Goal: Entertainment & Leisure: Browse casually

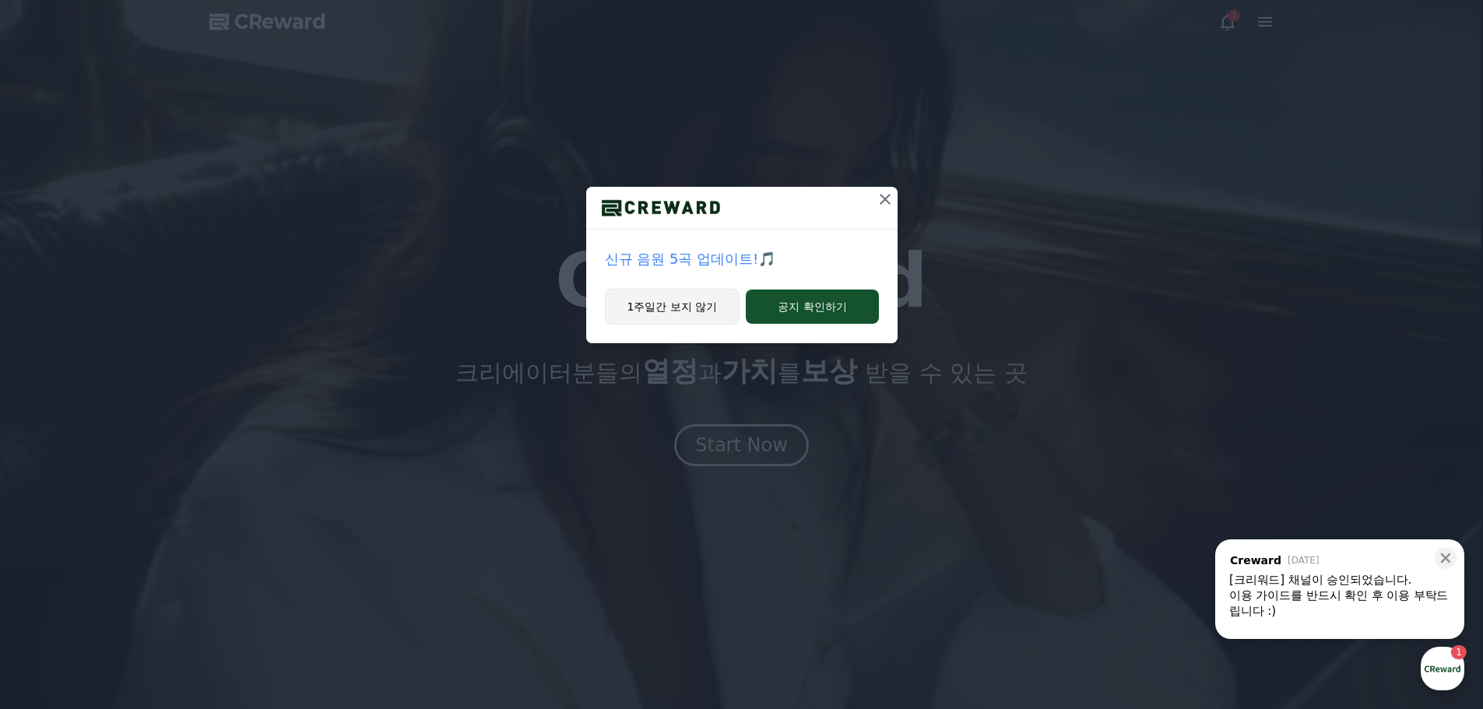
click at [693, 311] on button "1주일간 보지 않기" at bounding box center [672, 307] width 135 height 36
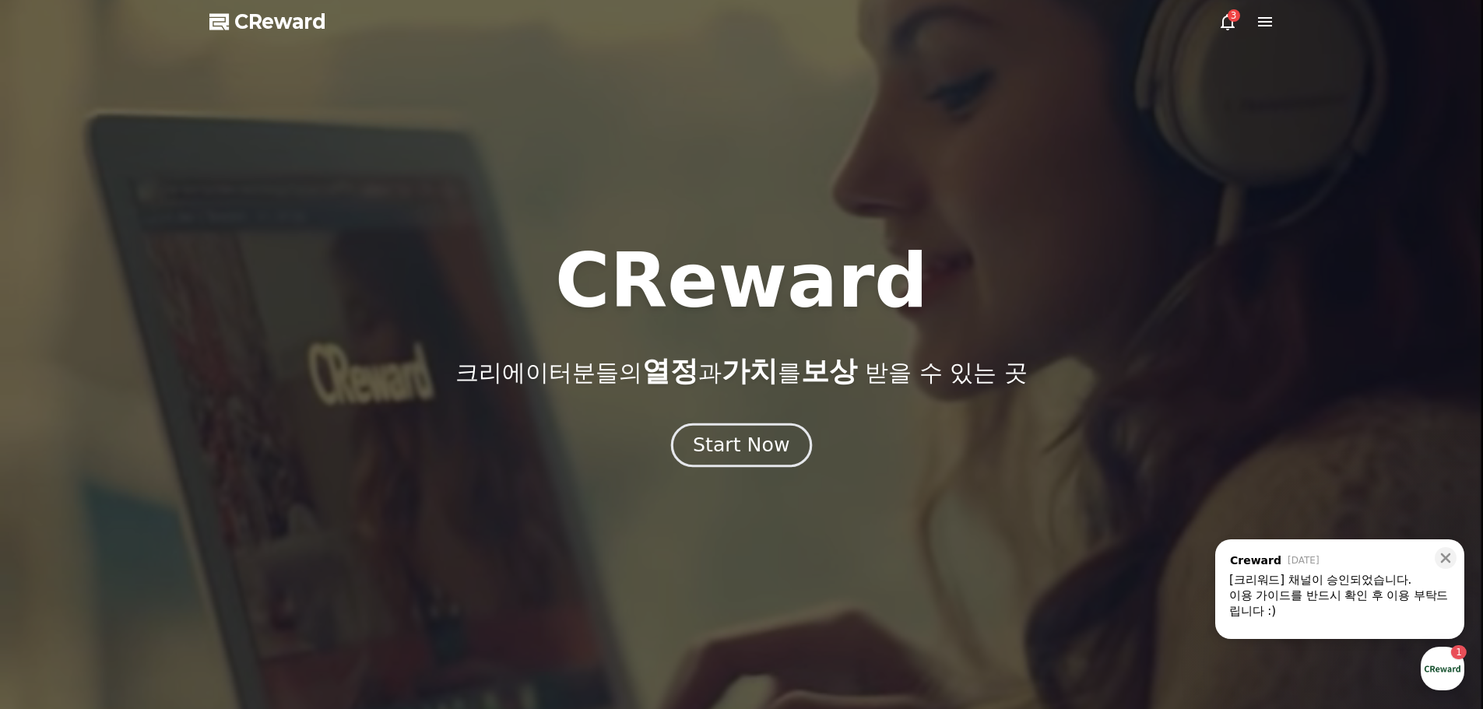
click at [761, 451] on div "Start Now" at bounding box center [741, 445] width 97 height 26
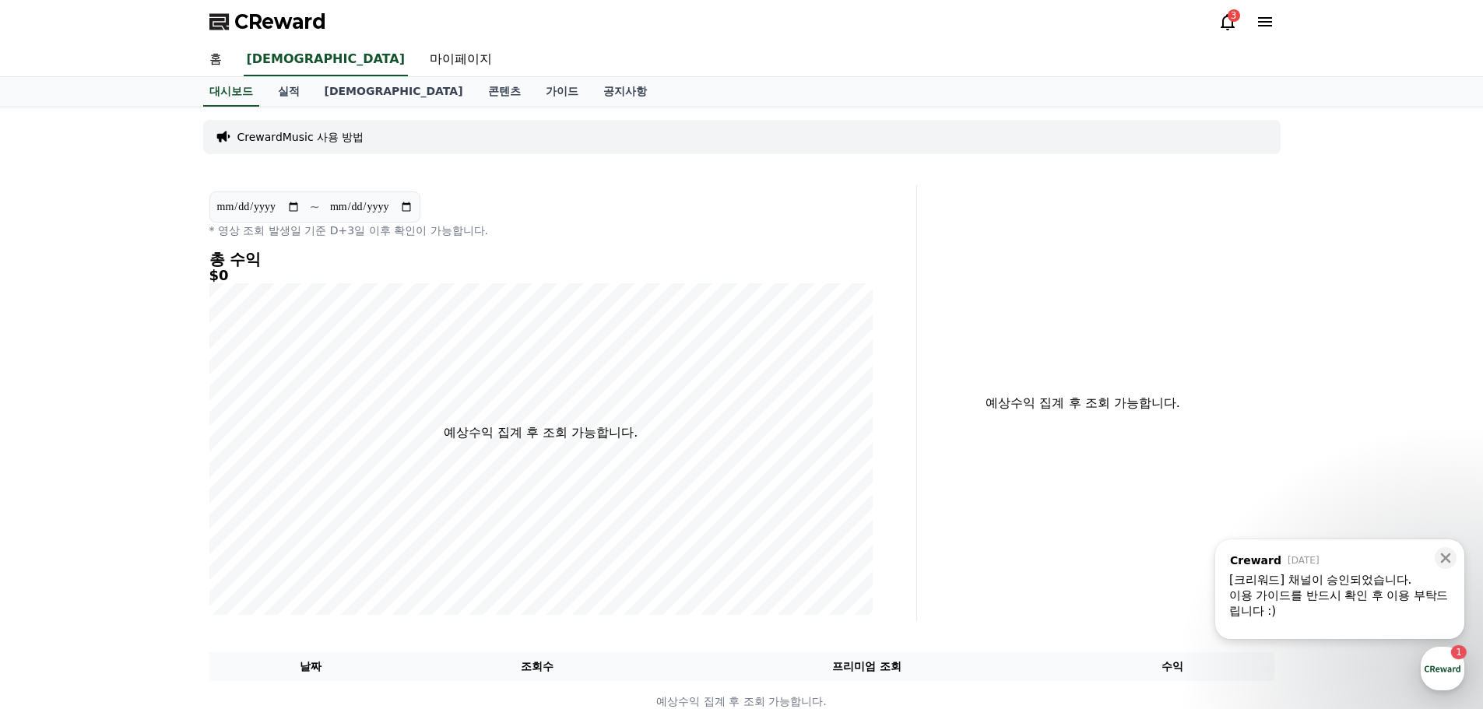
click at [1353, 596] on div "이용 가이드를 반드시 확인 후 이용 부탁드립니다 :)" at bounding box center [1339, 603] width 221 height 31
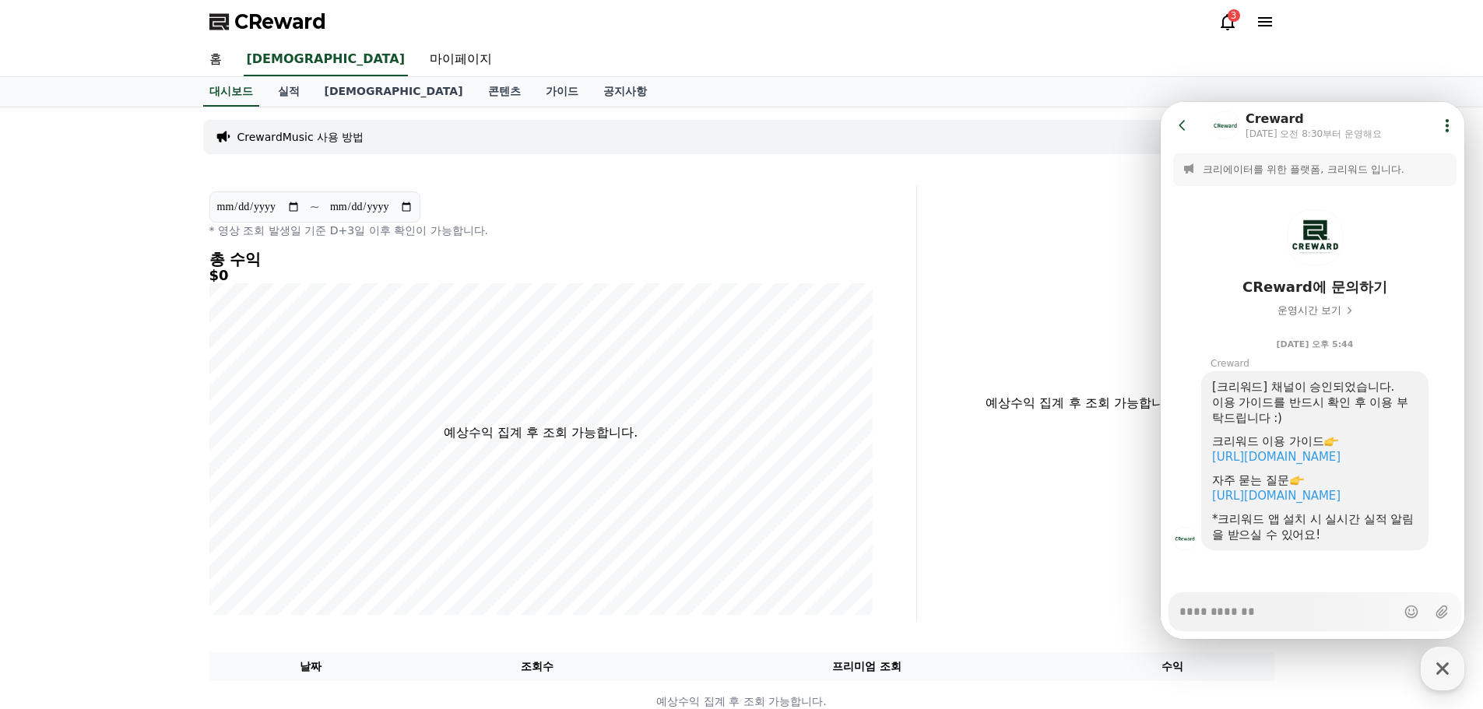
type textarea "*"
click at [417, 65] on link "마이페이지" at bounding box center [460, 60] width 87 height 33
select select "**********"
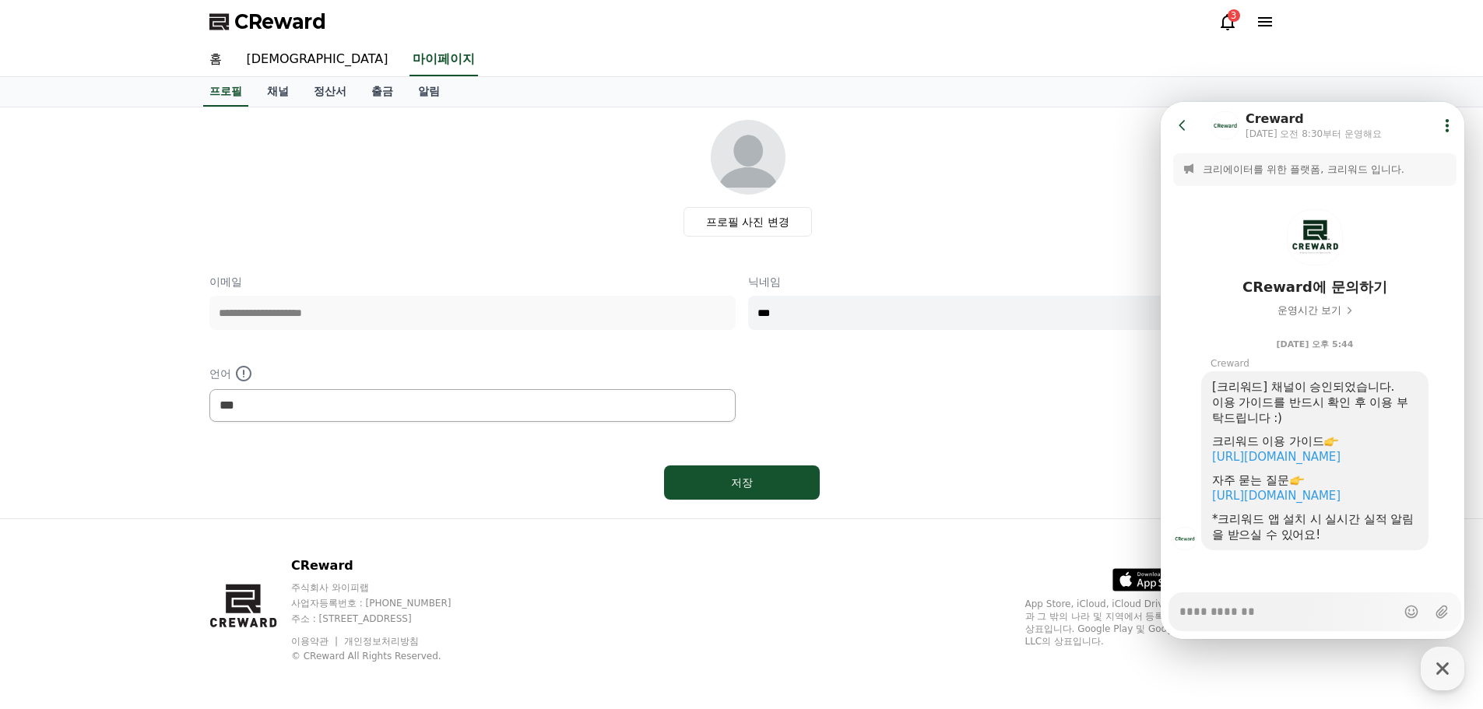
scroll to position [3, 0]
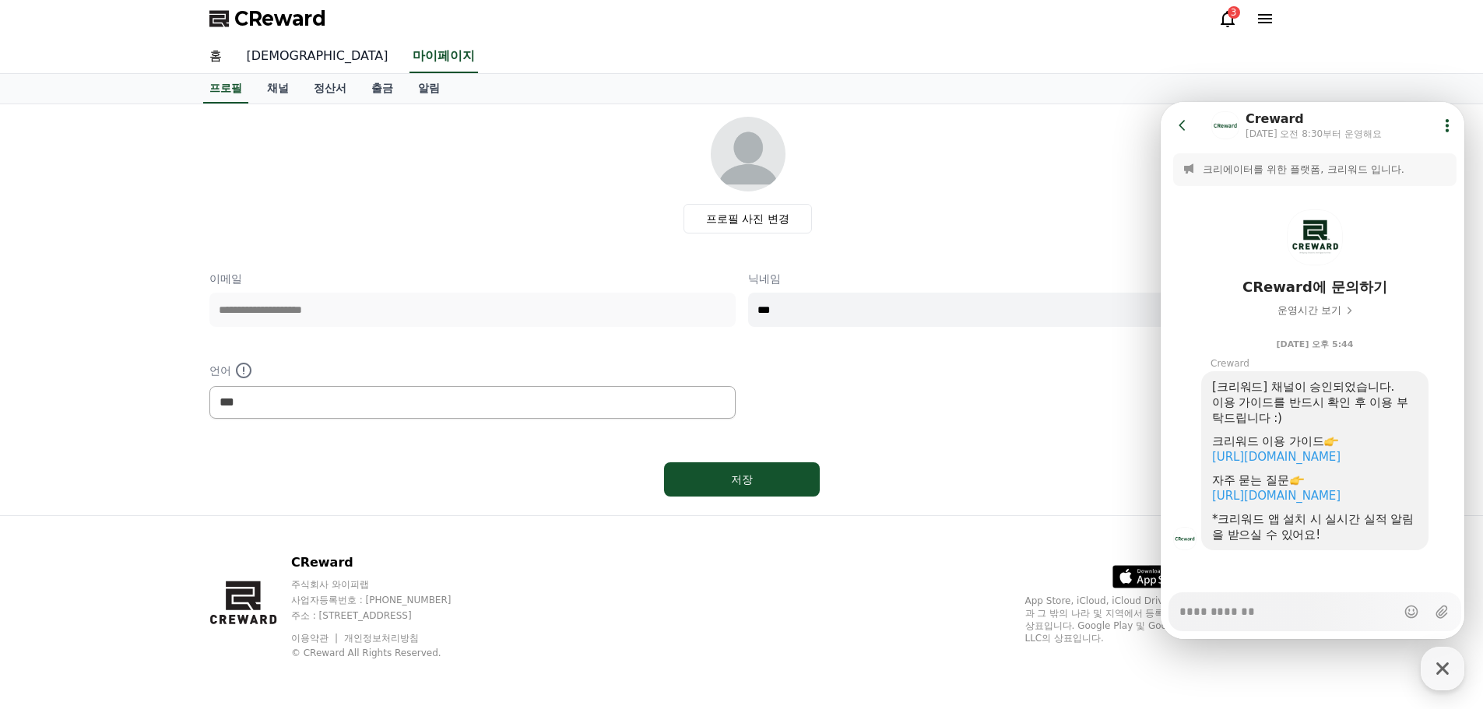
click at [270, 58] on link "음원" at bounding box center [317, 56] width 167 height 33
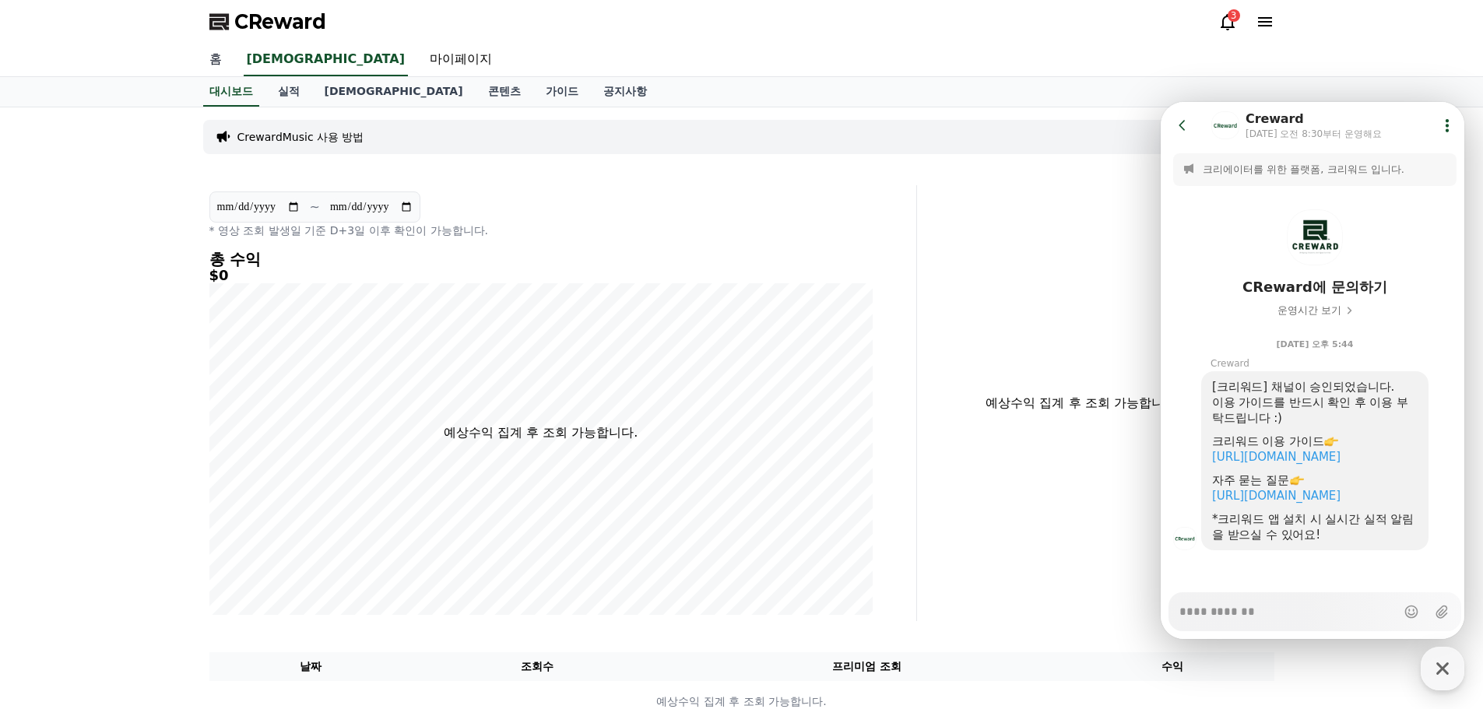
click at [220, 59] on link "홈" at bounding box center [215, 60] width 37 height 33
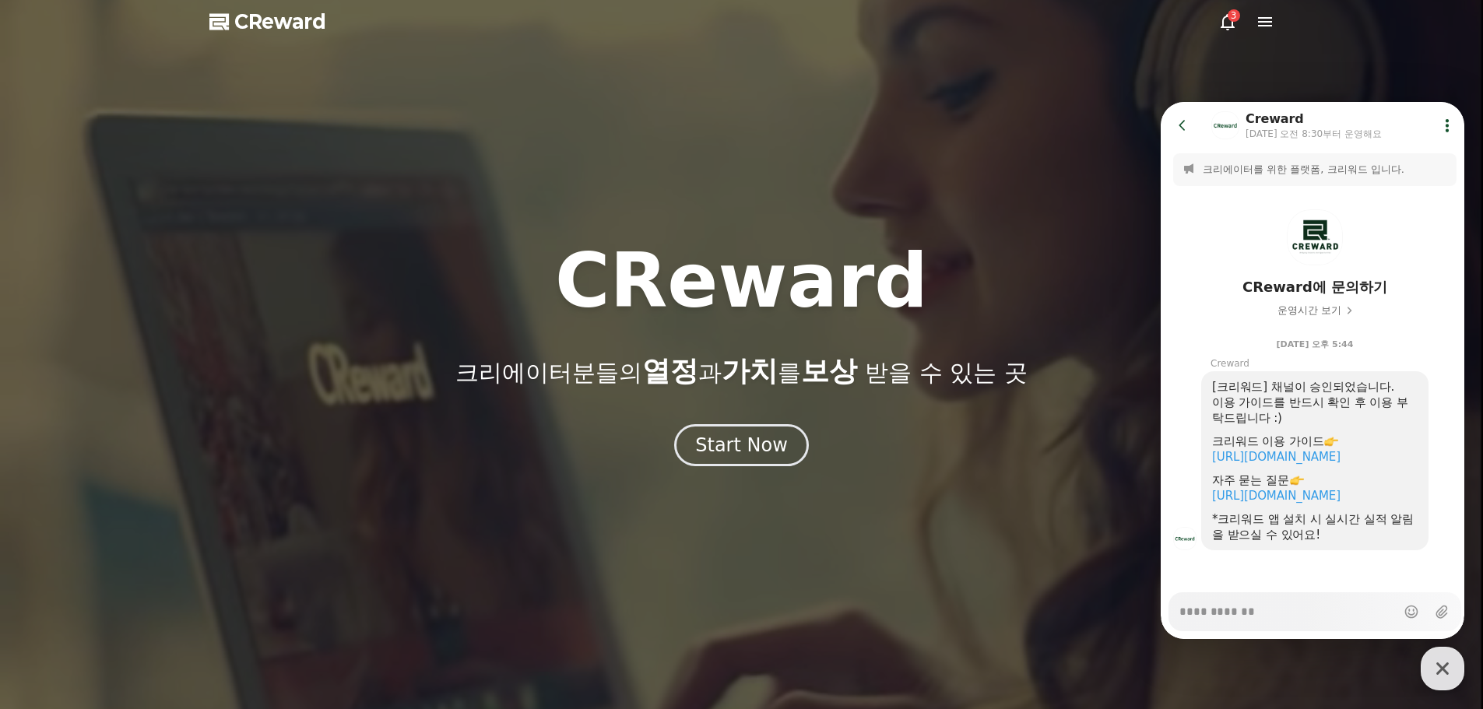
click at [1447, 664] on icon "button" at bounding box center [1442, 668] width 12 height 12
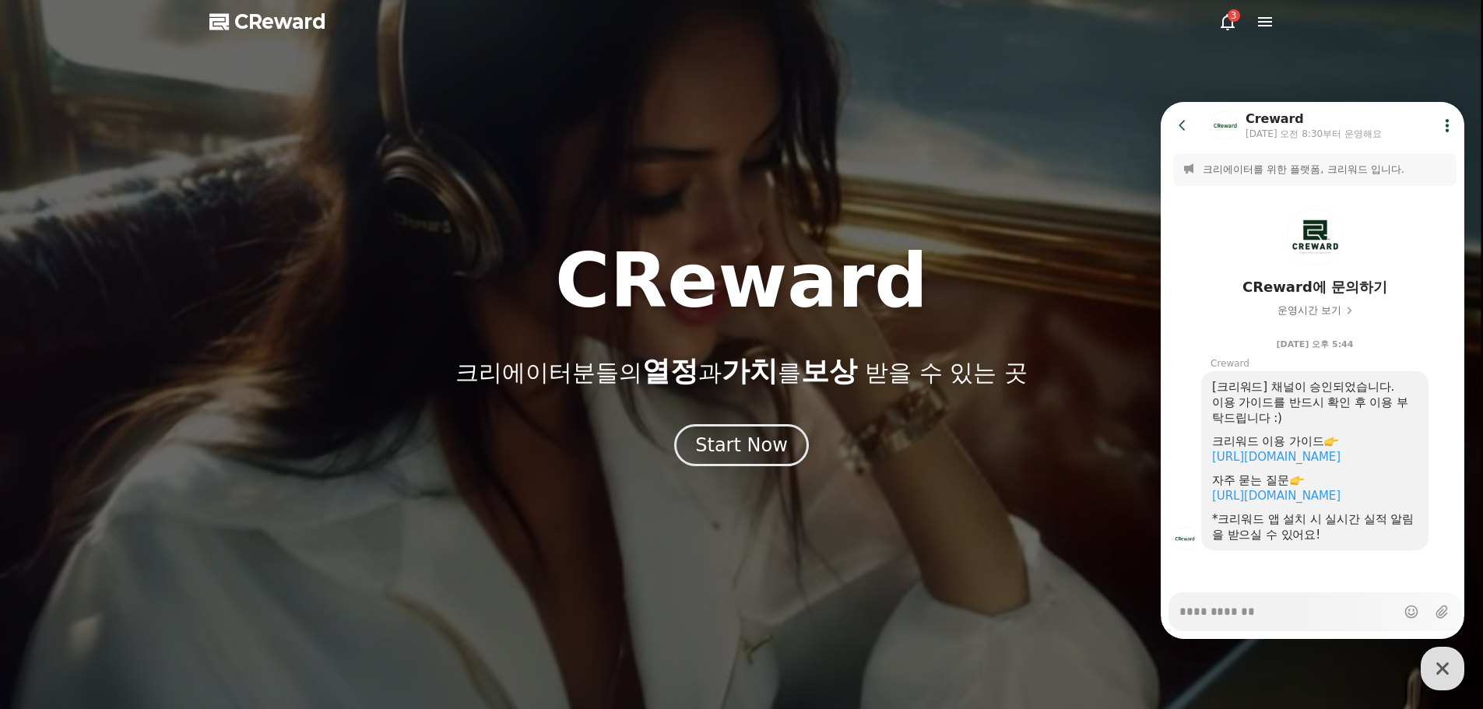
type textarea "*"
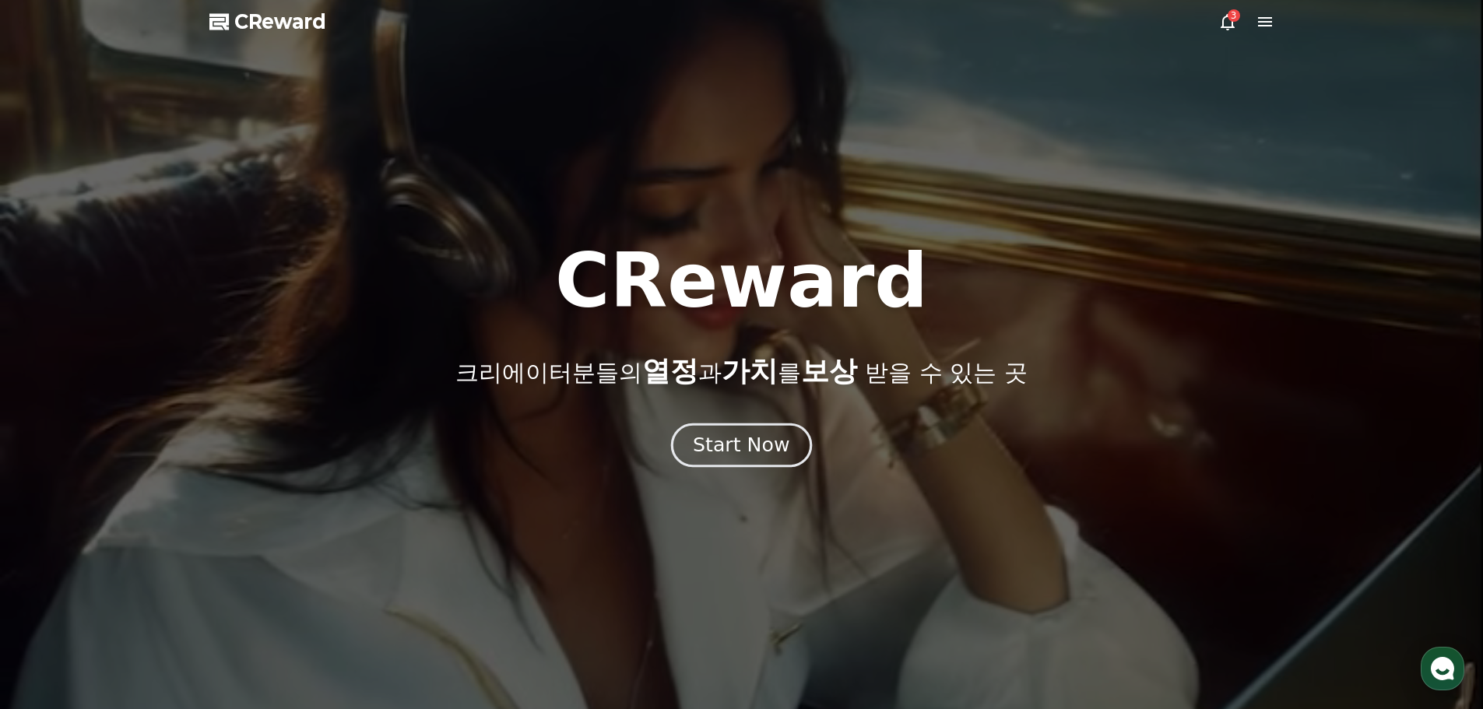
click at [771, 441] on div "Start Now" at bounding box center [741, 445] width 97 height 26
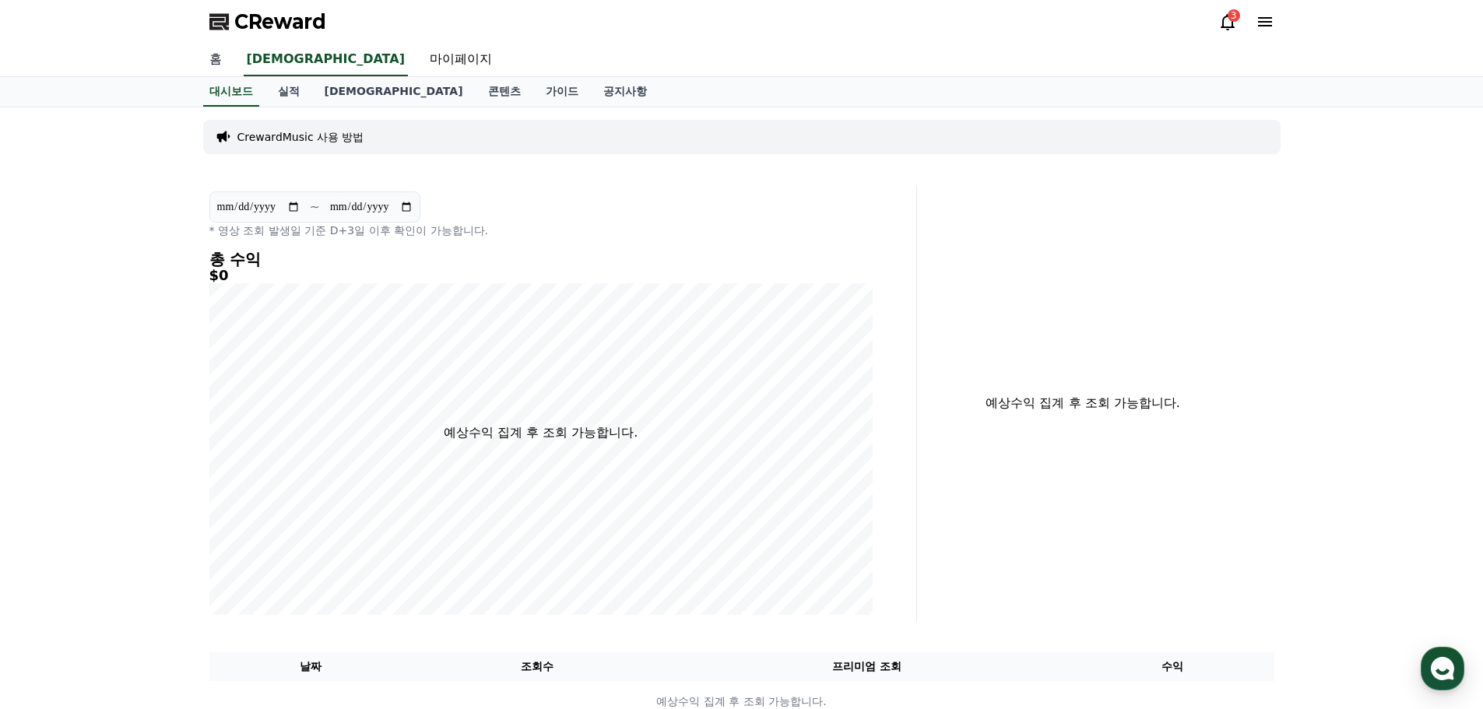
click at [220, 63] on link "홈" at bounding box center [215, 60] width 37 height 33
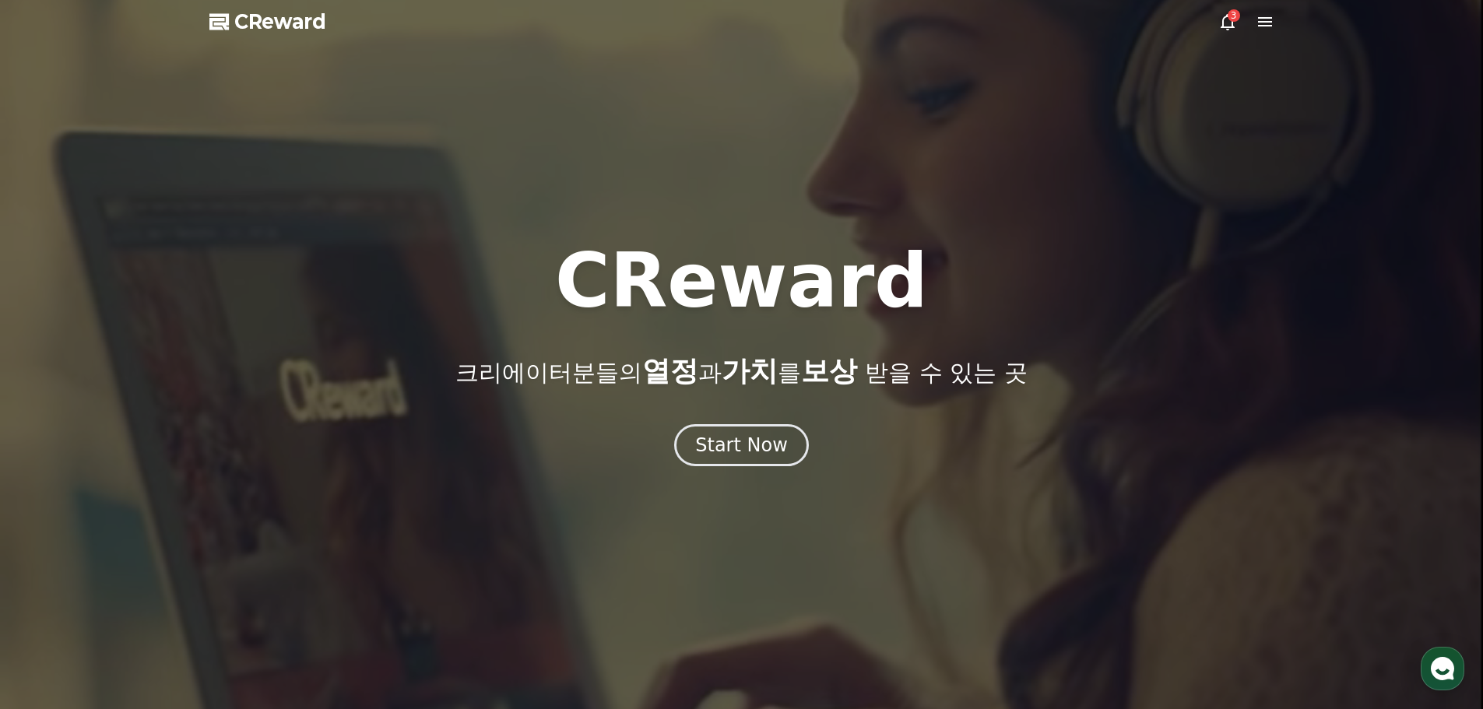
click at [1234, 22] on icon at bounding box center [1227, 21] width 19 height 19
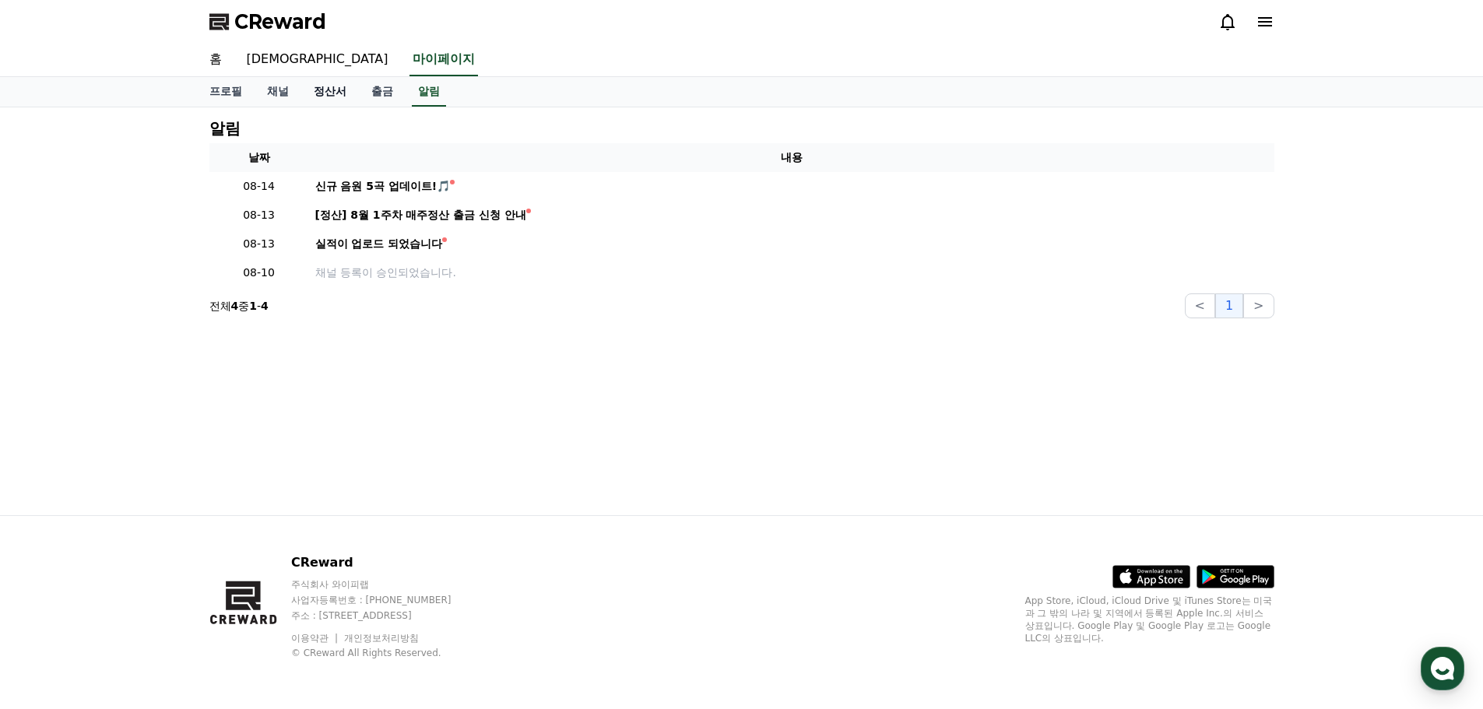
click at [326, 92] on link "정산서" at bounding box center [330, 92] width 58 height 30
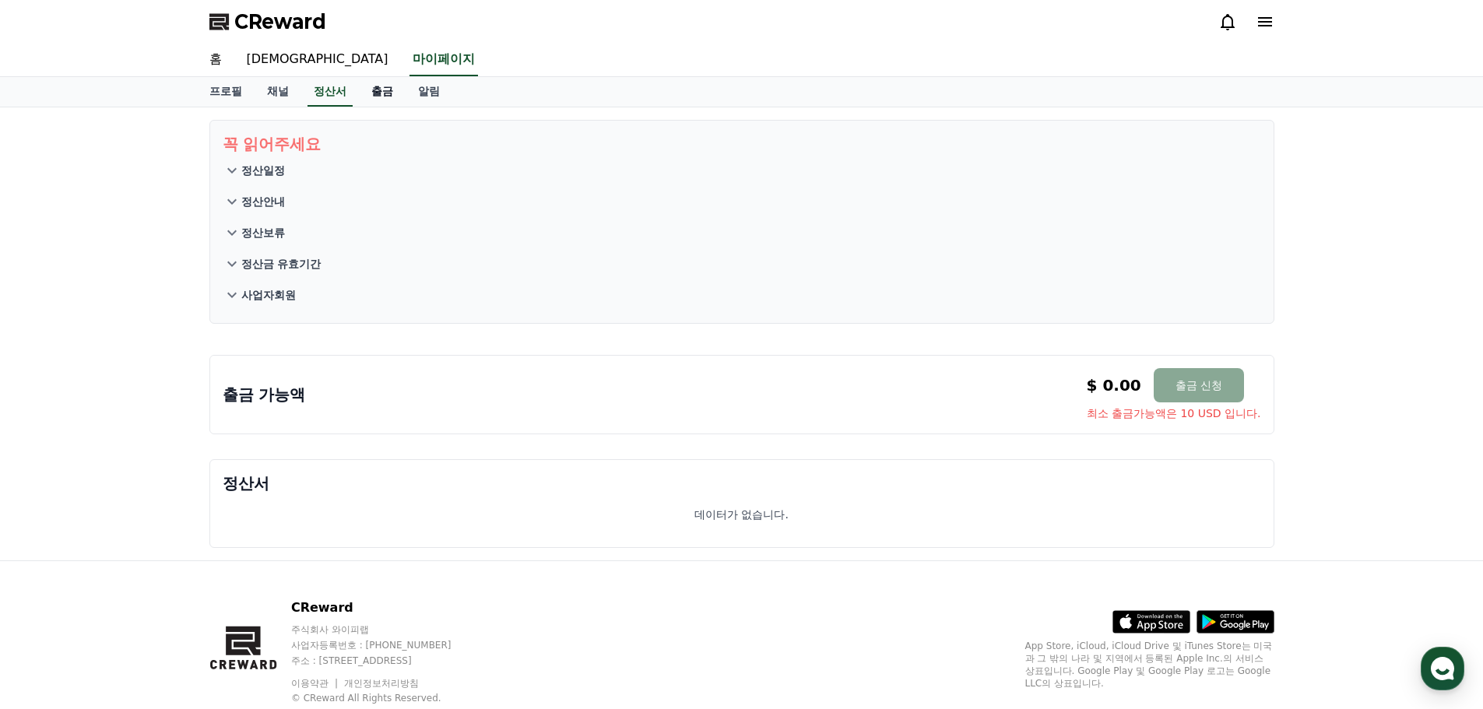
click at [380, 90] on link "출금" at bounding box center [382, 92] width 47 height 30
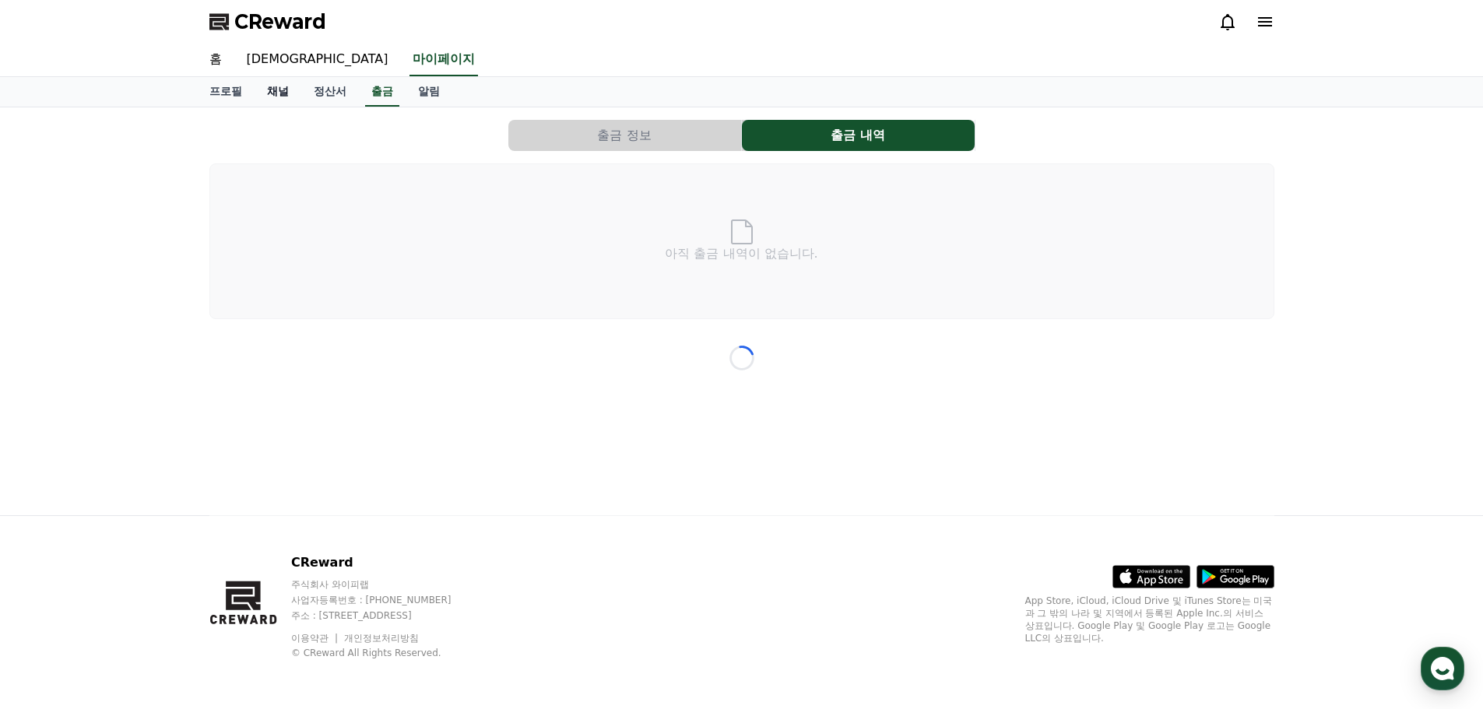
click at [282, 93] on link "채널" at bounding box center [277, 92] width 47 height 30
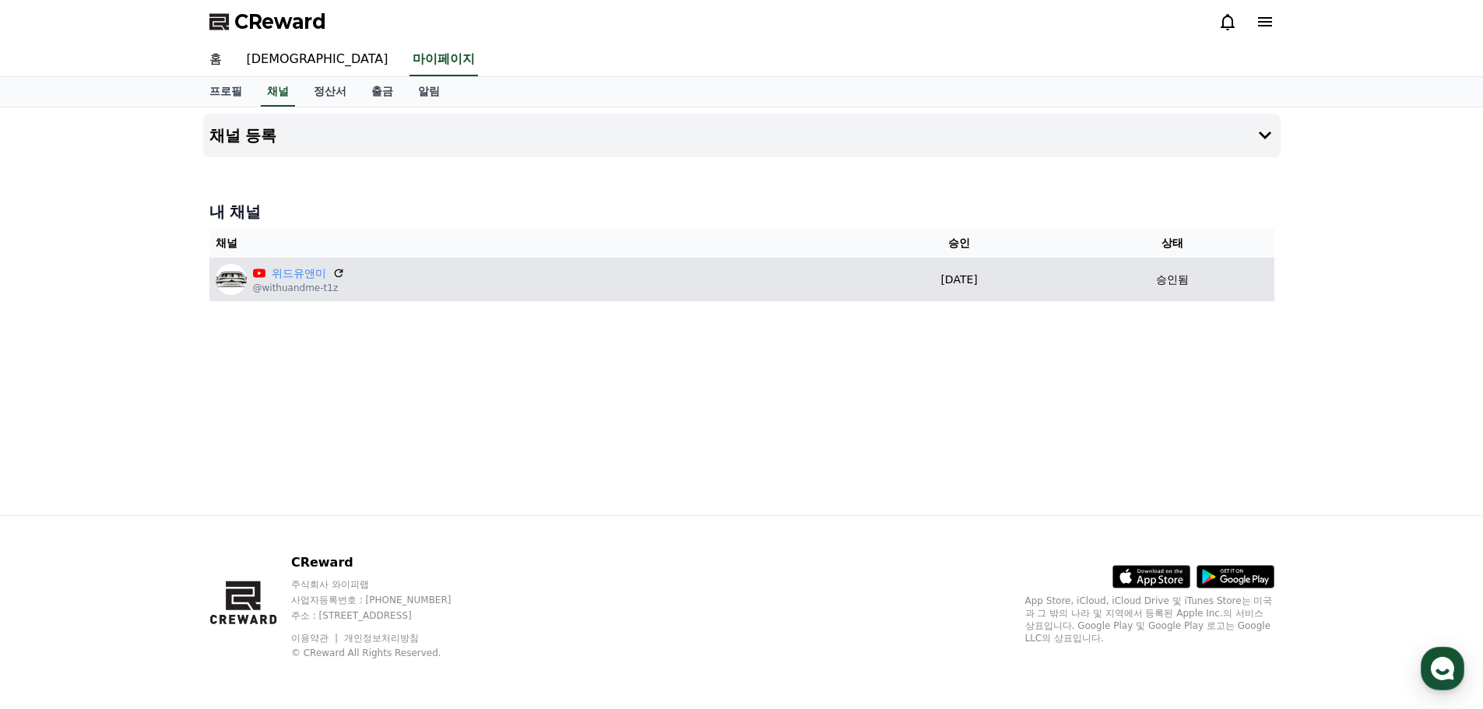
click at [669, 289] on div "위드유앤미 @withuandme-t1z" at bounding box center [529, 279] width 627 height 31
click at [234, 279] on img at bounding box center [231, 279] width 31 height 31
click at [320, 282] on p "@withuandme-t1z" at bounding box center [299, 288] width 92 height 12
click at [310, 276] on link "위드유앤미" at bounding box center [299, 273] width 54 height 16
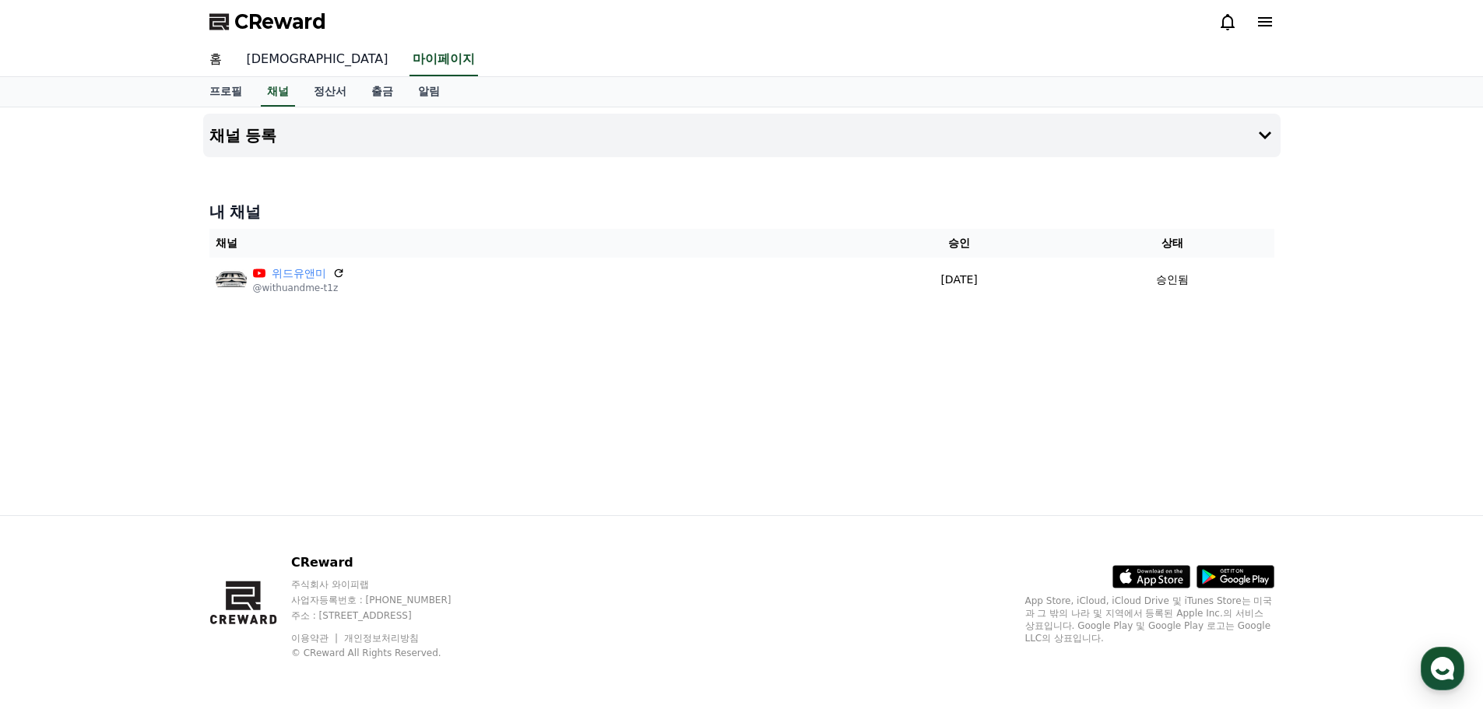
click at [261, 63] on link "음원" at bounding box center [317, 60] width 167 height 33
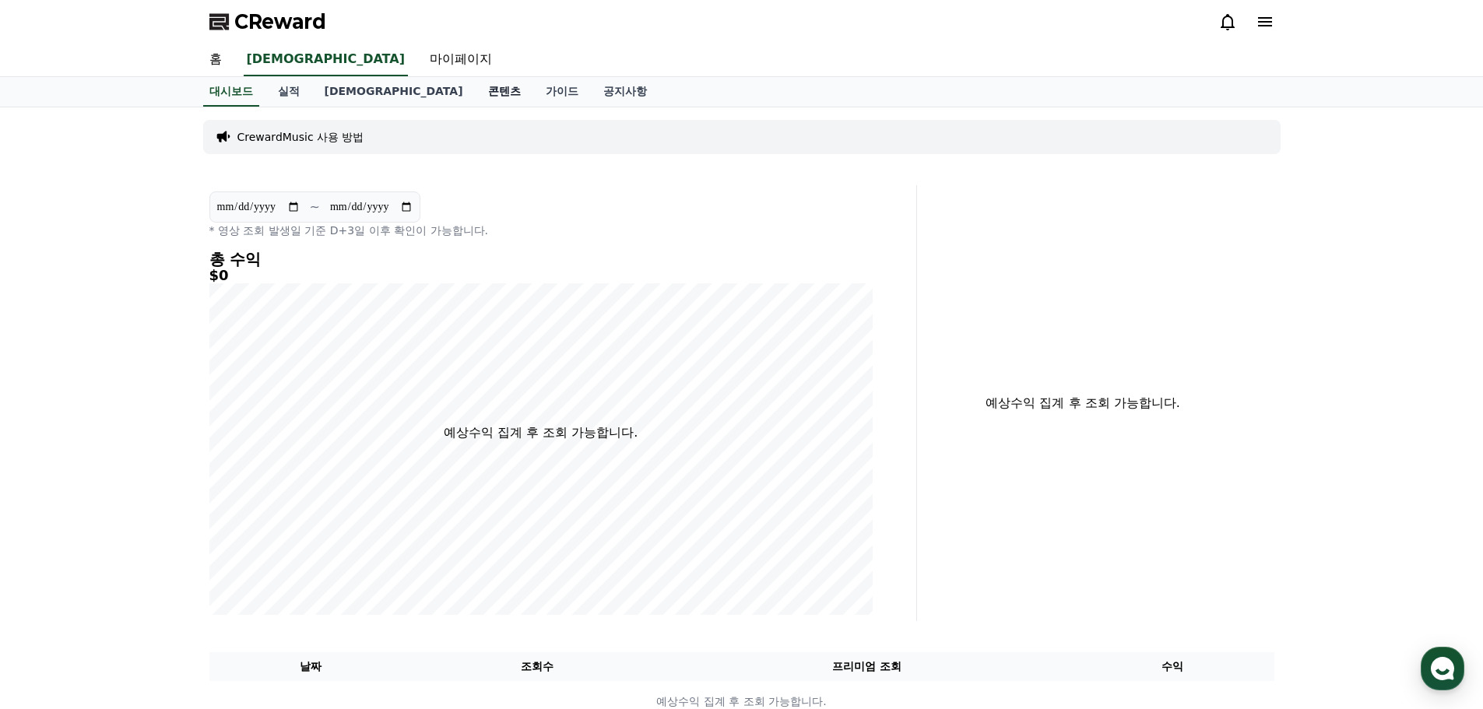
click at [476, 93] on link "콘텐츠" at bounding box center [505, 92] width 58 height 30
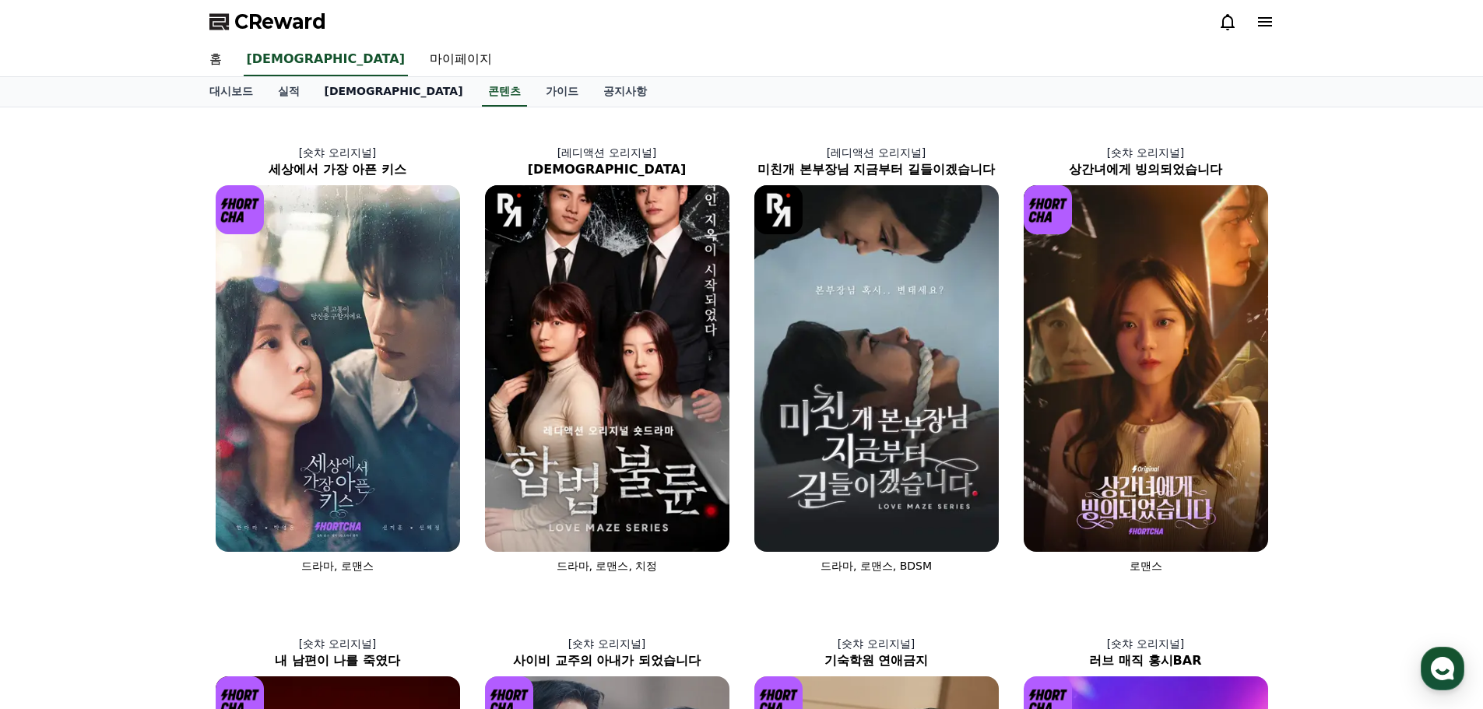
click at [339, 90] on link "음원" at bounding box center [393, 92] width 163 height 30
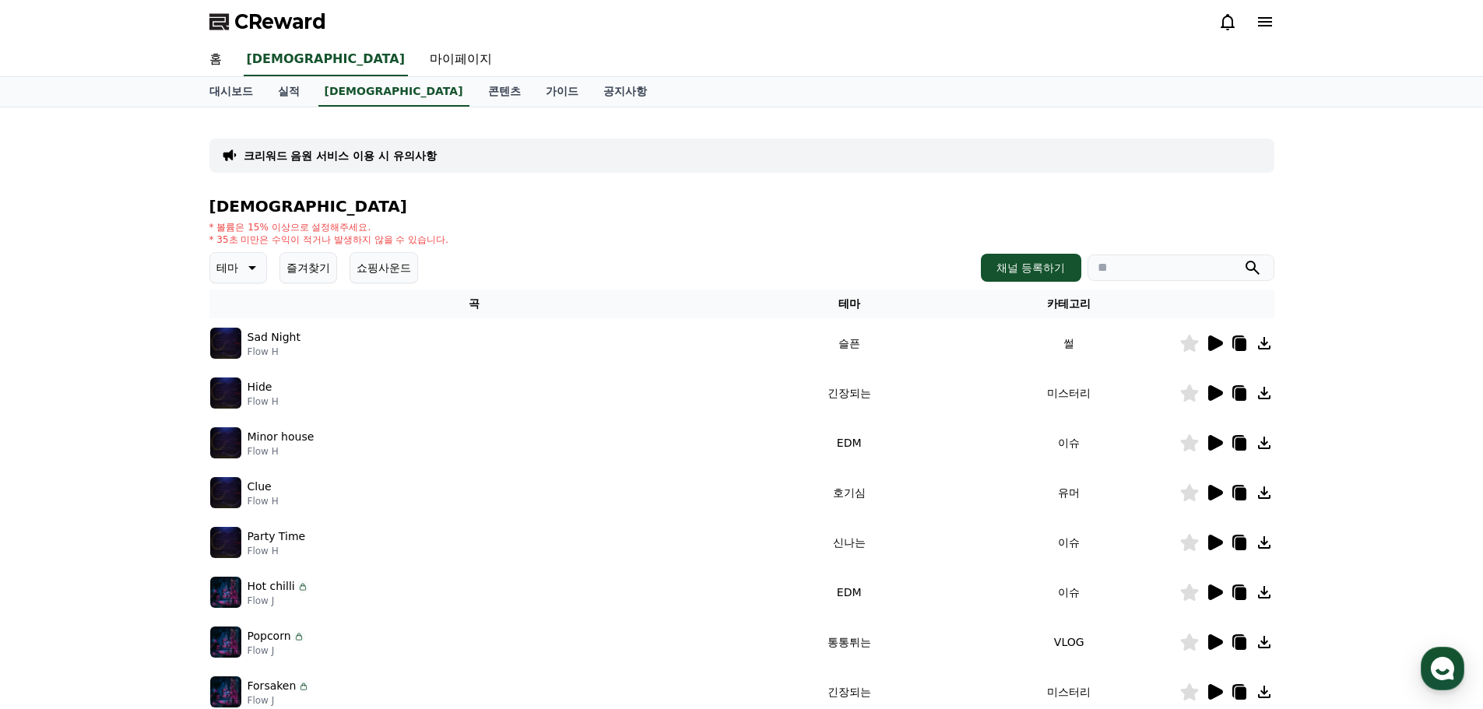
scroll to position [78, 0]
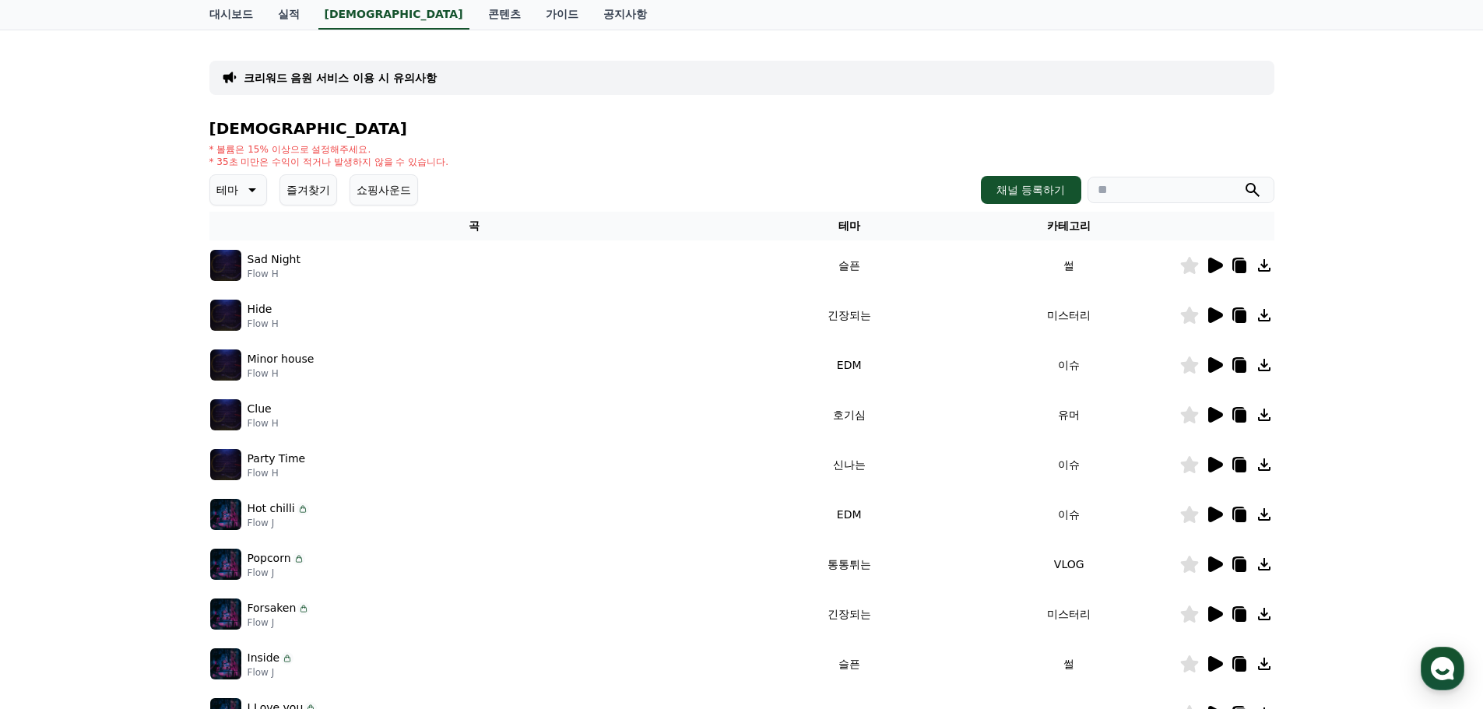
click at [1214, 458] on icon at bounding box center [1214, 464] width 19 height 19
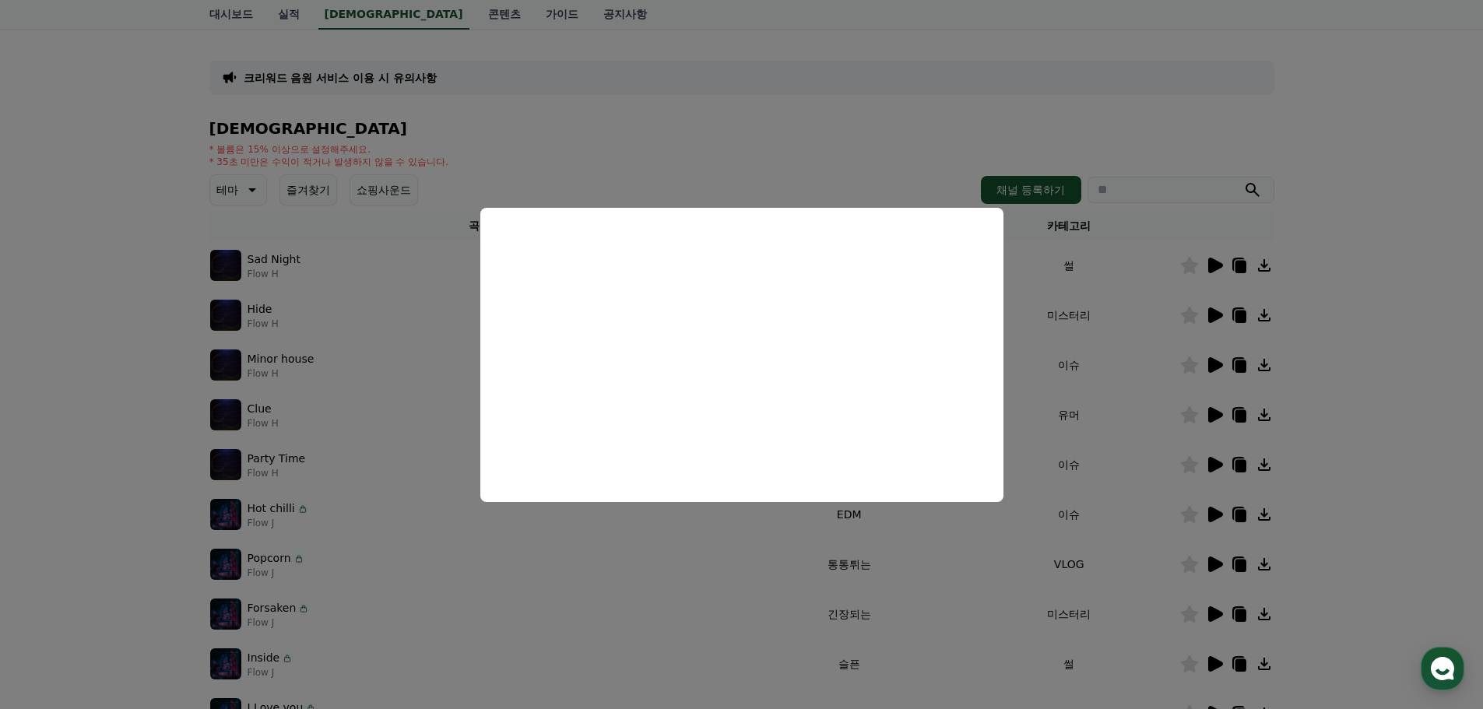
click at [851, 563] on button "close modal" at bounding box center [741, 354] width 1483 height 709
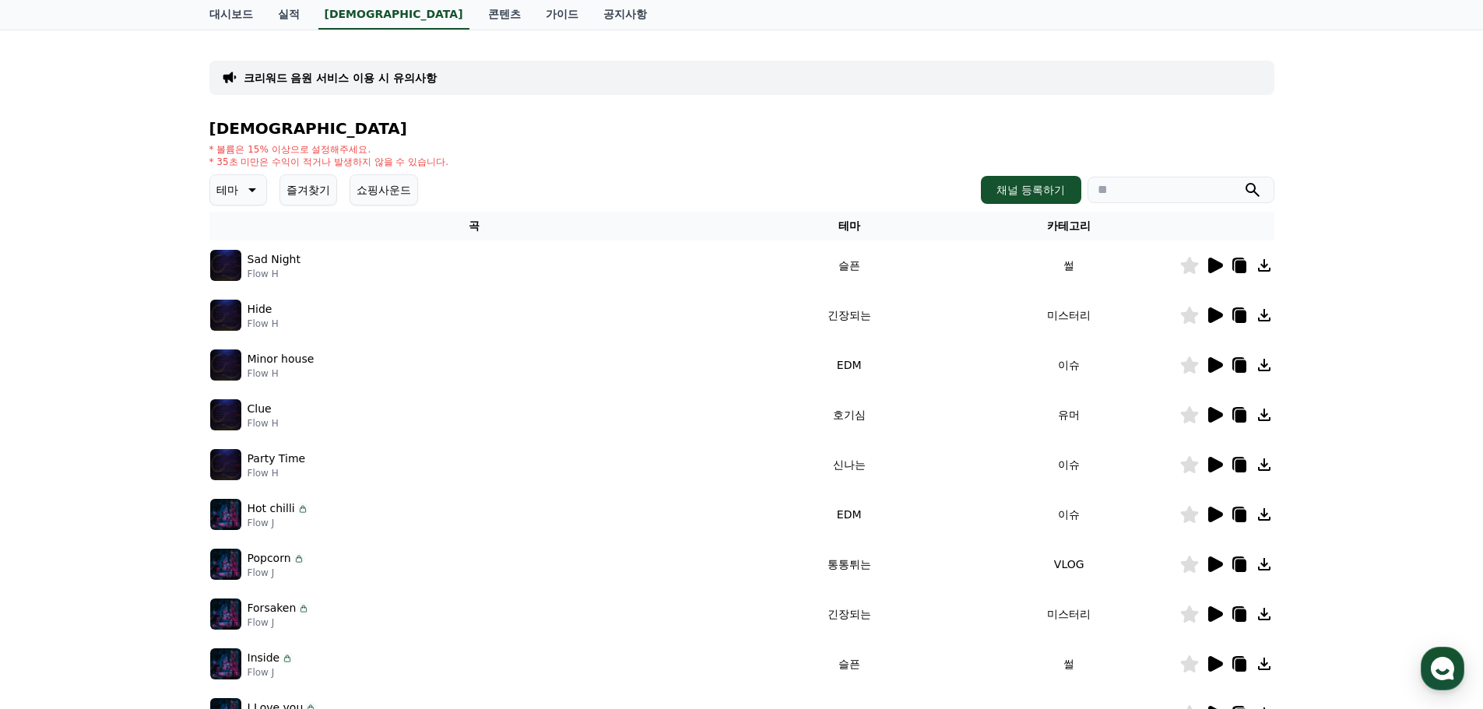
click at [1212, 567] on icon at bounding box center [1215, 564] width 15 height 16
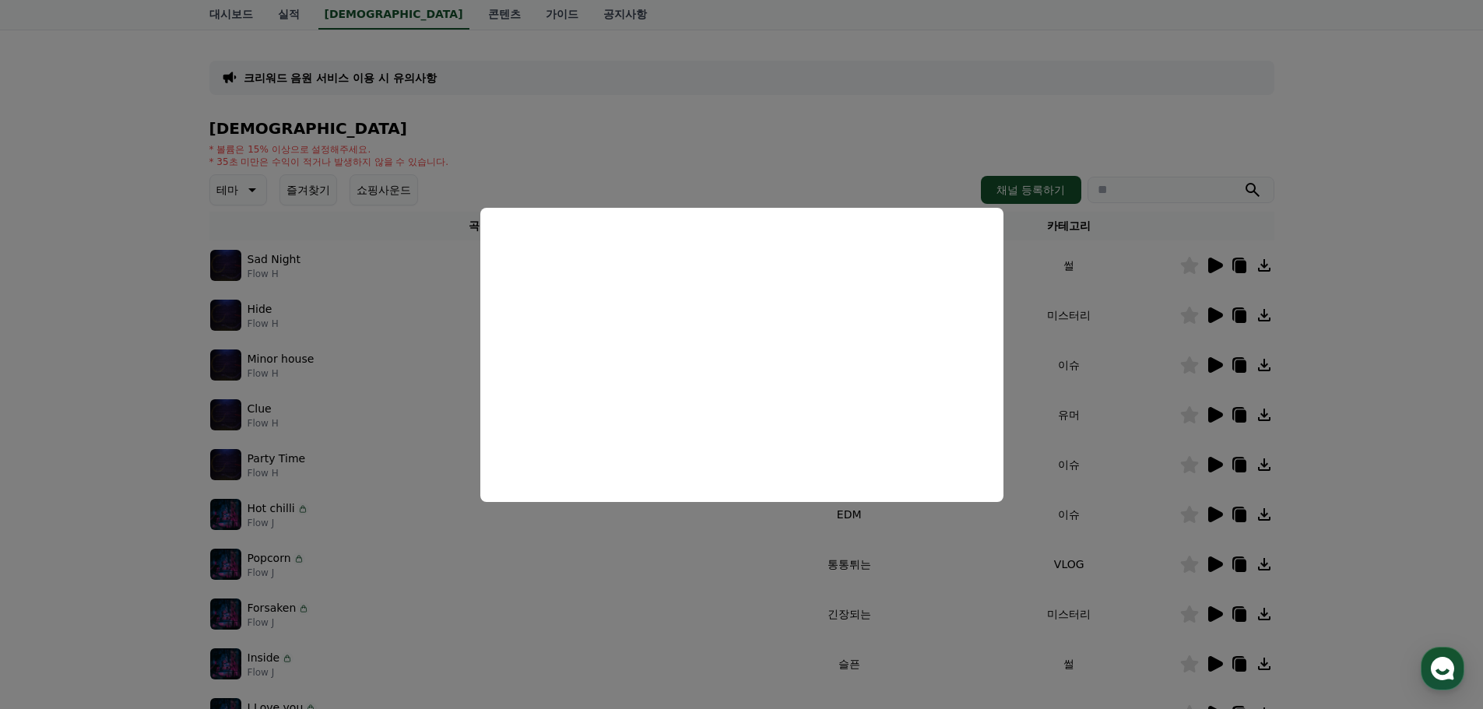
click at [1343, 494] on button "close modal" at bounding box center [741, 354] width 1483 height 709
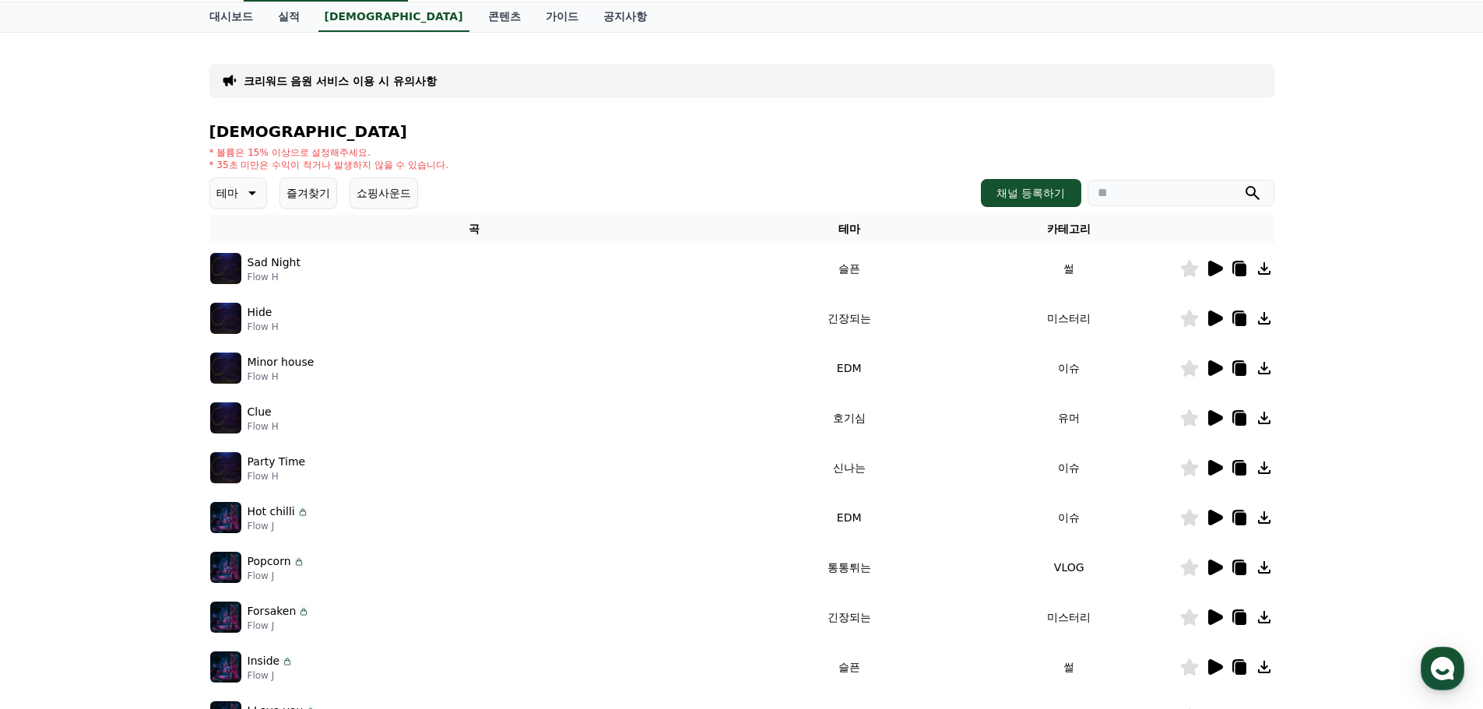
scroll to position [0, 0]
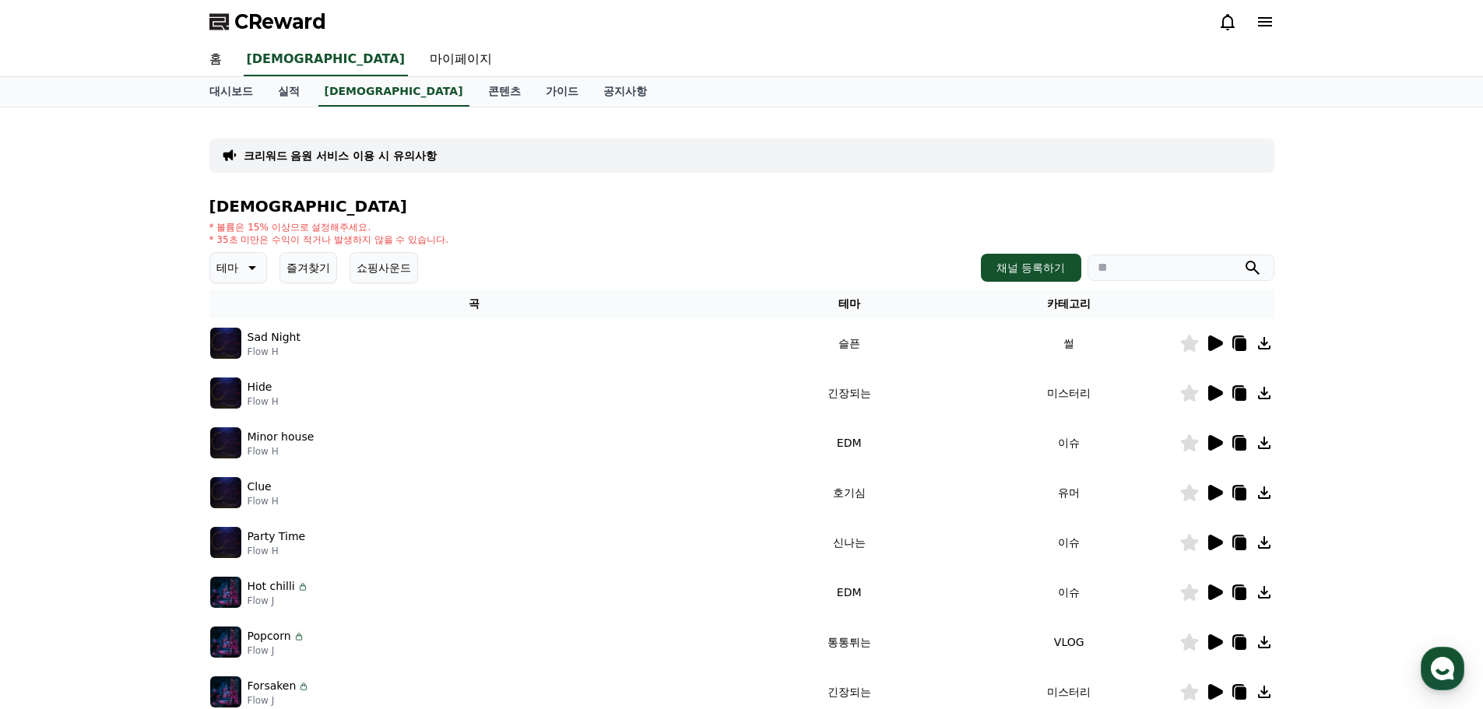
click at [247, 265] on icon at bounding box center [250, 267] width 19 height 19
click at [233, 390] on button "밝은" at bounding box center [229, 393] width 34 height 34
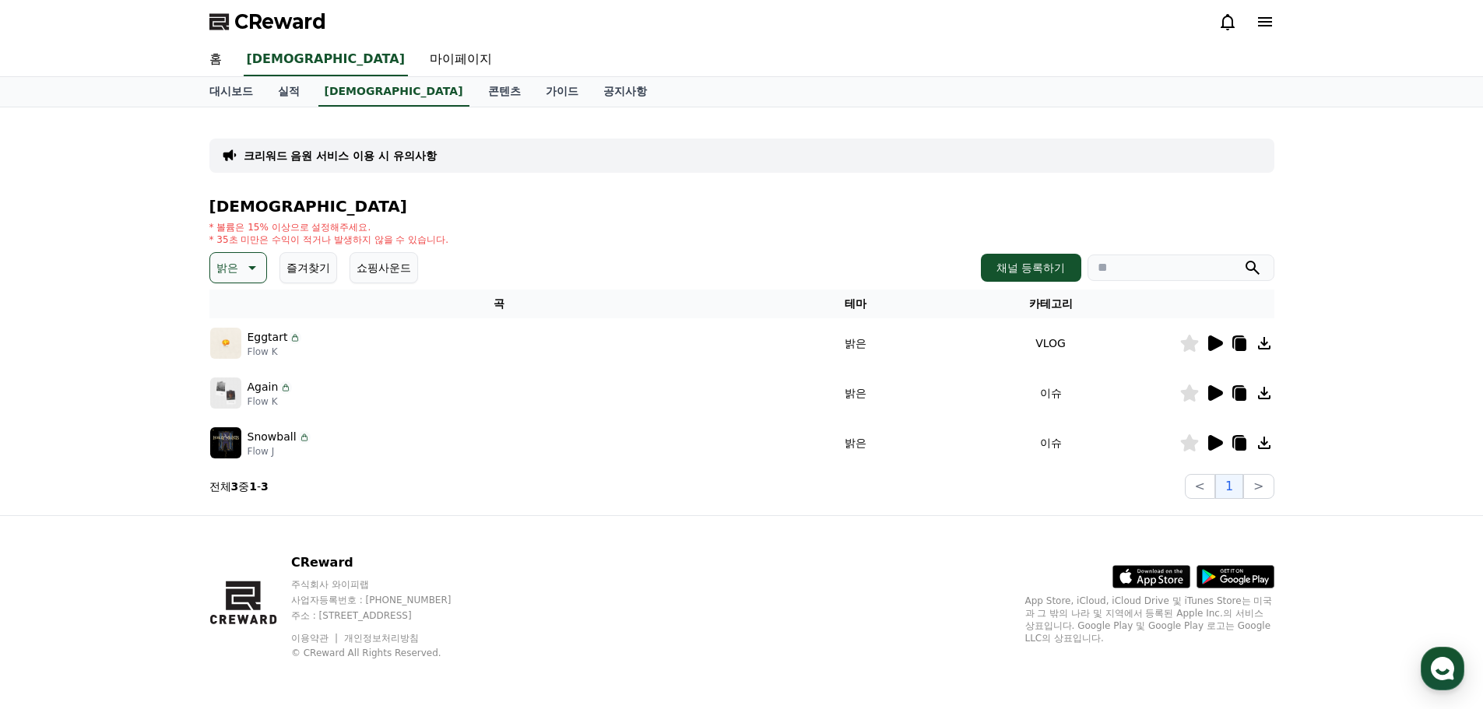
click at [1219, 346] on icon at bounding box center [1215, 343] width 15 height 16
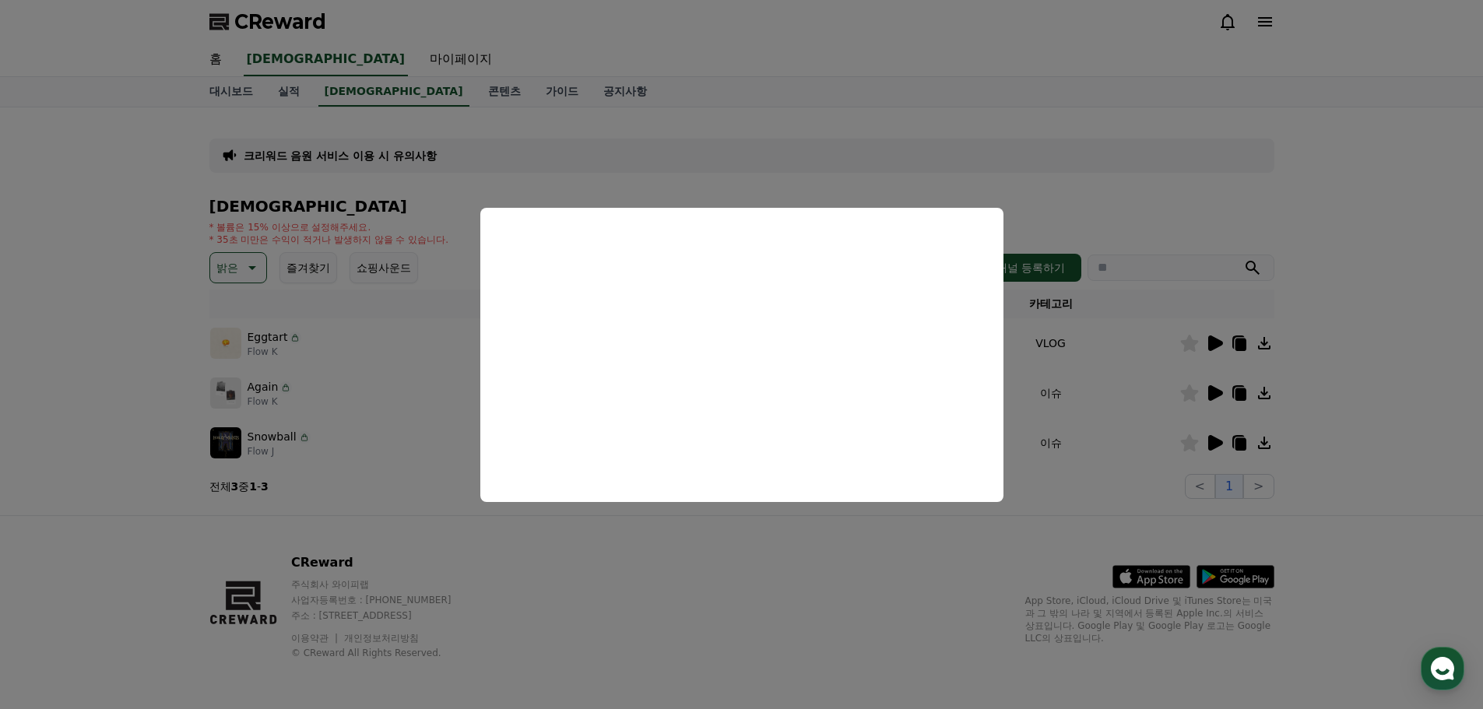
click at [1199, 394] on button "close modal" at bounding box center [741, 354] width 1483 height 709
click at [1211, 394] on icon at bounding box center [1215, 393] width 15 height 16
click at [1216, 441] on button "close modal" at bounding box center [741, 354] width 1483 height 709
click at [1221, 444] on icon at bounding box center [1215, 443] width 15 height 16
click at [1072, 534] on button "close modal" at bounding box center [741, 354] width 1483 height 709
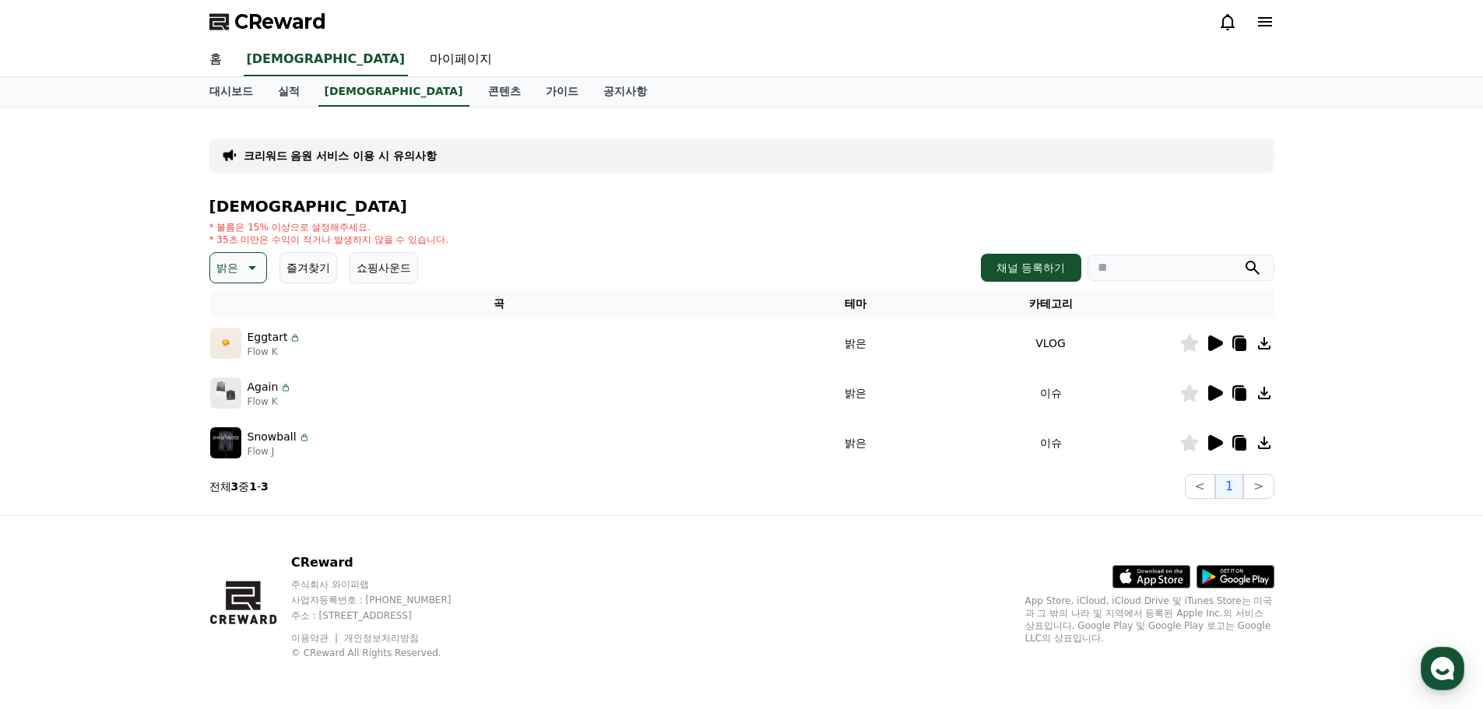
click at [253, 268] on icon at bounding box center [252, 268] width 8 height 4
click at [244, 316] on button "귀여운" at bounding box center [234, 315] width 45 height 34
click at [1212, 347] on icon at bounding box center [1215, 343] width 15 height 16
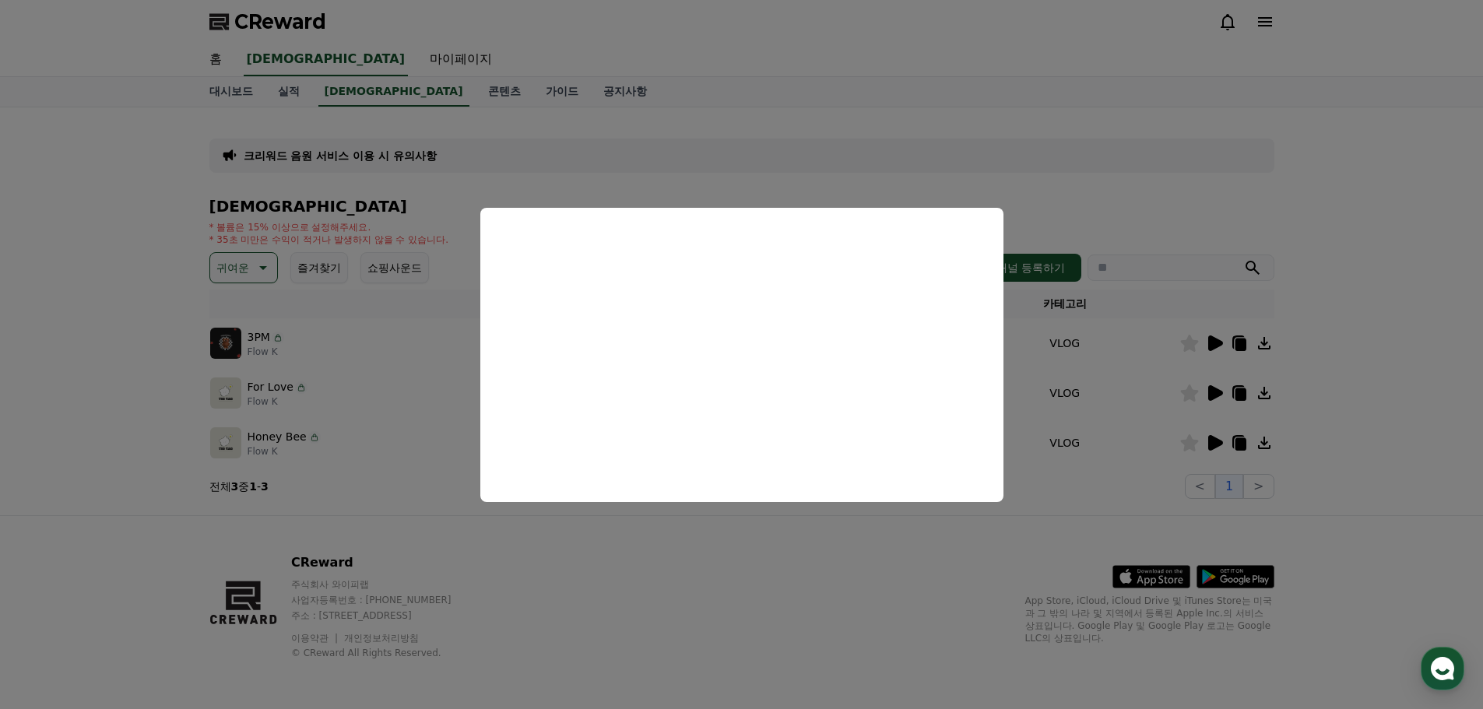
click at [1216, 397] on button "close modal" at bounding box center [741, 354] width 1483 height 709
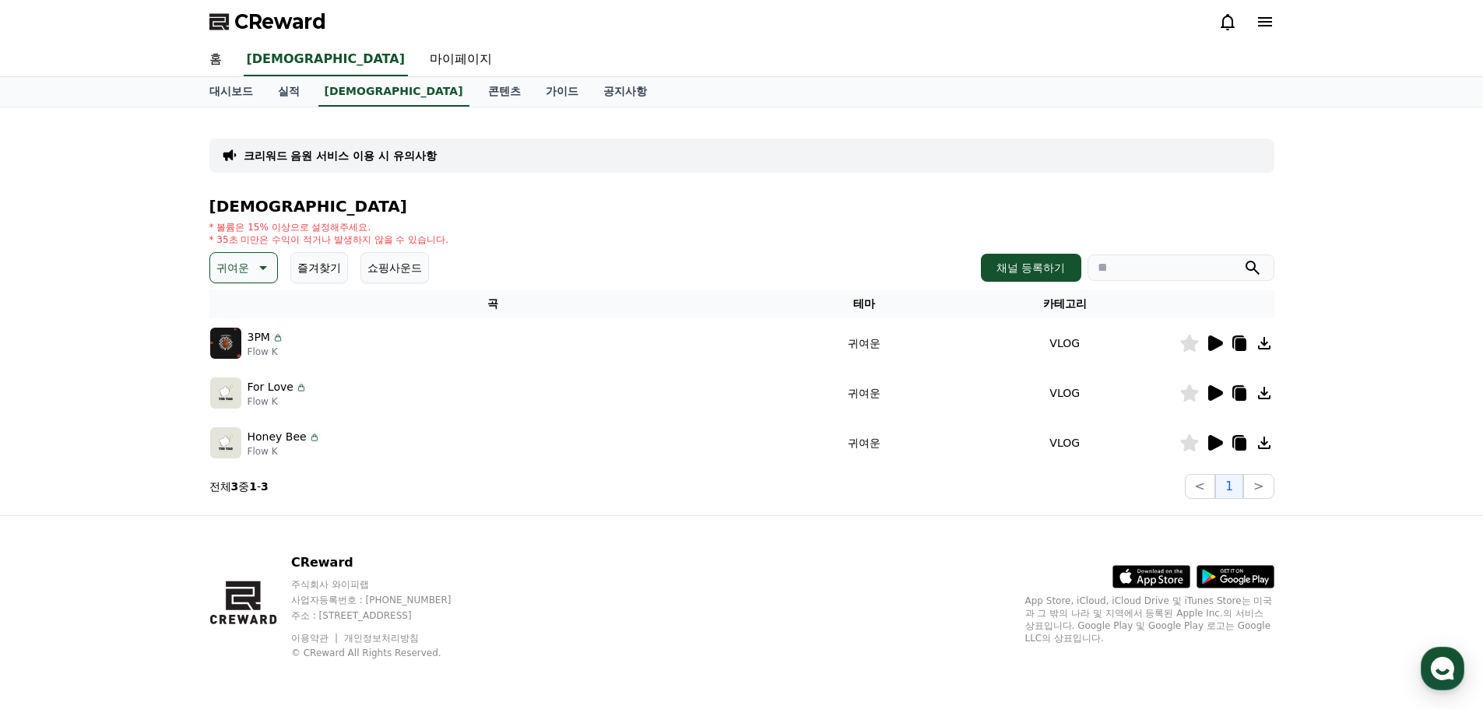
click at [1216, 395] on icon at bounding box center [1215, 393] width 15 height 16
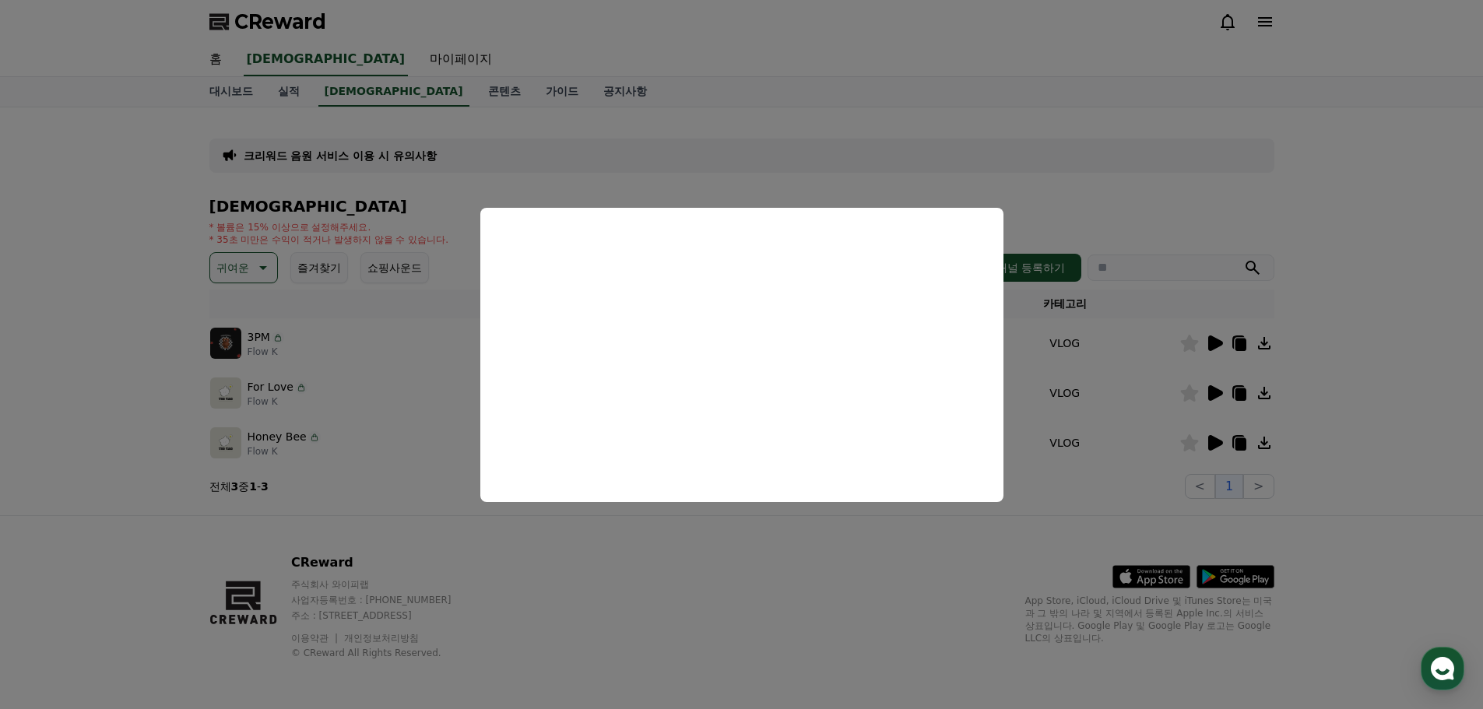
click at [1213, 444] on button "close modal" at bounding box center [741, 354] width 1483 height 709
click at [1213, 444] on icon at bounding box center [1215, 443] width 15 height 16
click at [839, 548] on button "close modal" at bounding box center [741, 354] width 1483 height 709
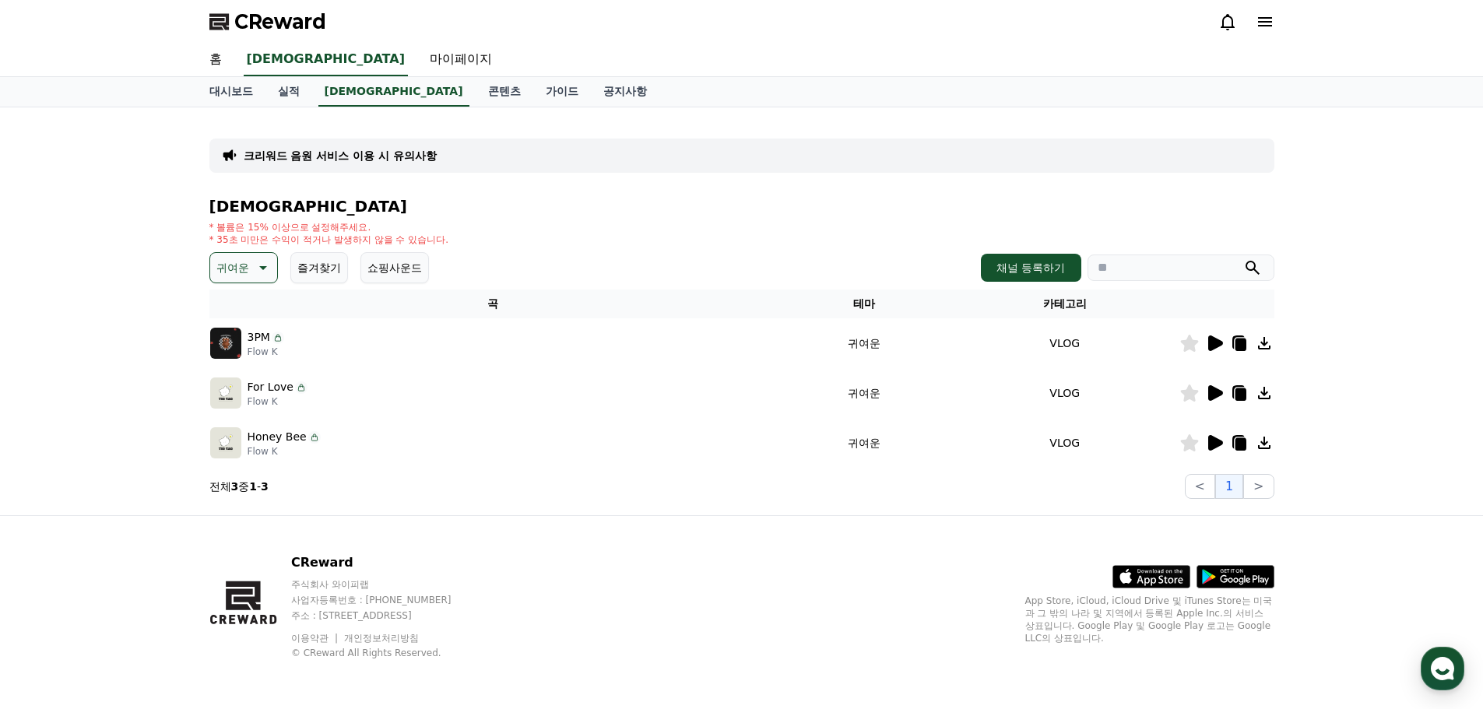
click at [233, 443] on img at bounding box center [225, 442] width 31 height 31
click at [262, 441] on p "Honey Bee" at bounding box center [276, 437] width 59 height 16
click at [311, 437] on icon at bounding box center [313, 438] width 5 height 5
click at [312, 437] on icon at bounding box center [314, 437] width 12 height 12
click at [1238, 444] on icon at bounding box center [1239, 444] width 11 height 12
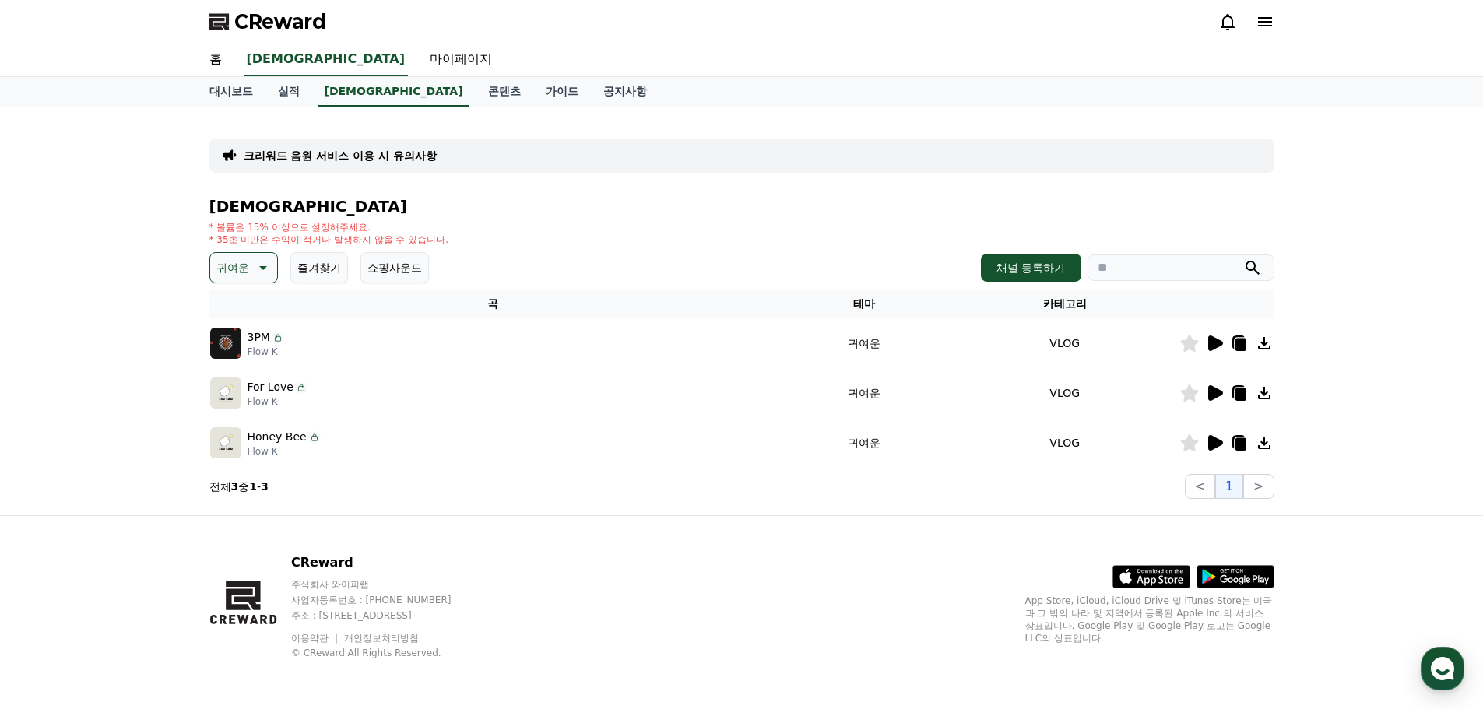
click at [1240, 449] on icon at bounding box center [1239, 444] width 11 height 12
click at [1240, 450] on icon at bounding box center [1239, 444] width 11 height 12
click at [226, 273] on p "귀여운" at bounding box center [232, 268] width 33 height 22
click at [242, 430] on button "코믹한" at bounding box center [234, 436] width 45 height 34
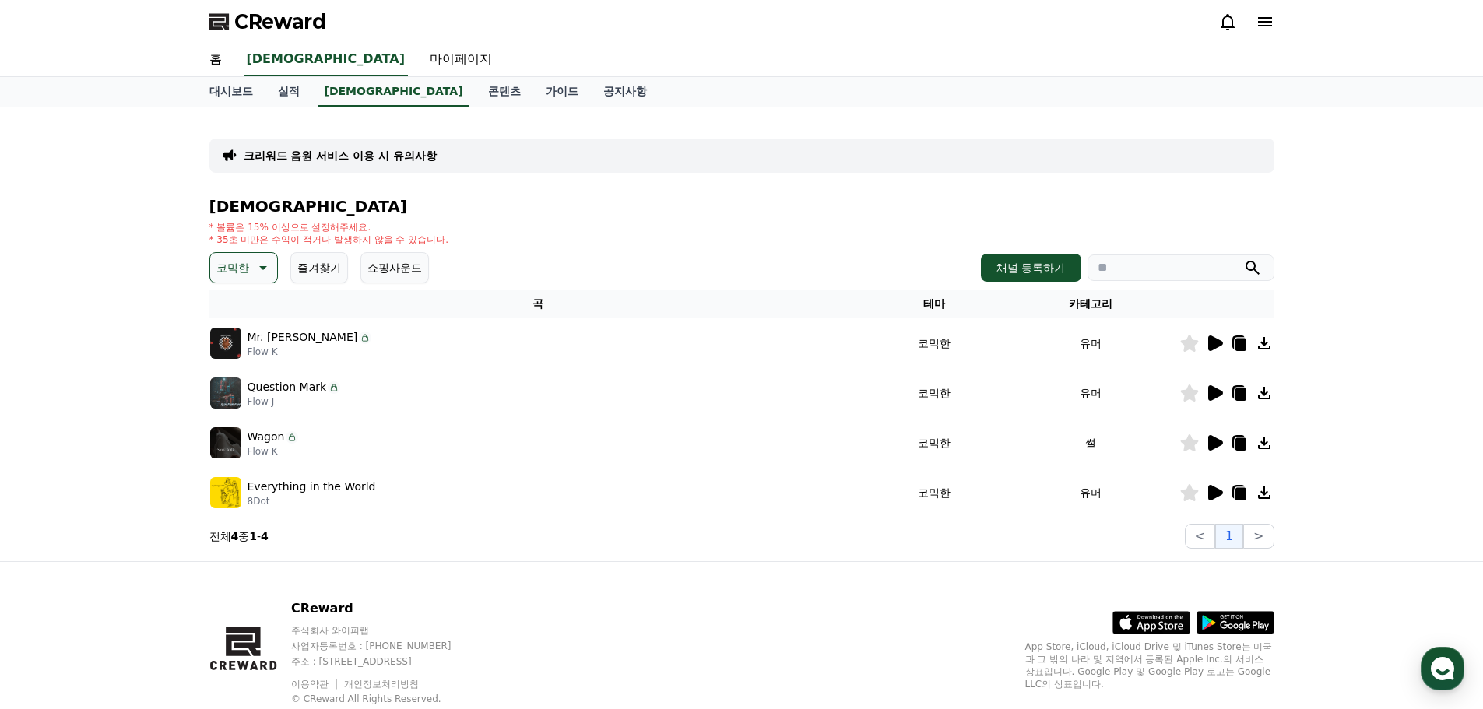
click at [1219, 444] on icon at bounding box center [1215, 443] width 15 height 16
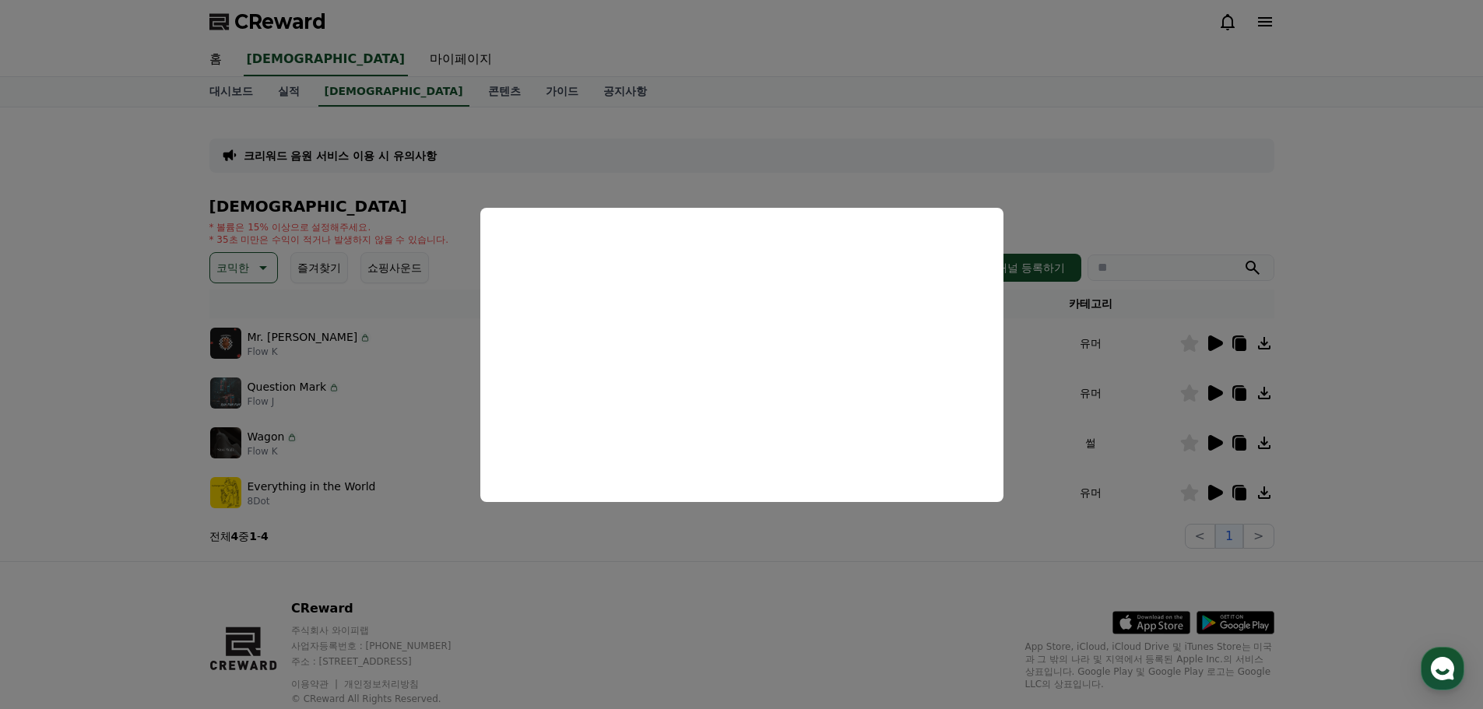
click at [1214, 489] on button "close modal" at bounding box center [741, 354] width 1483 height 709
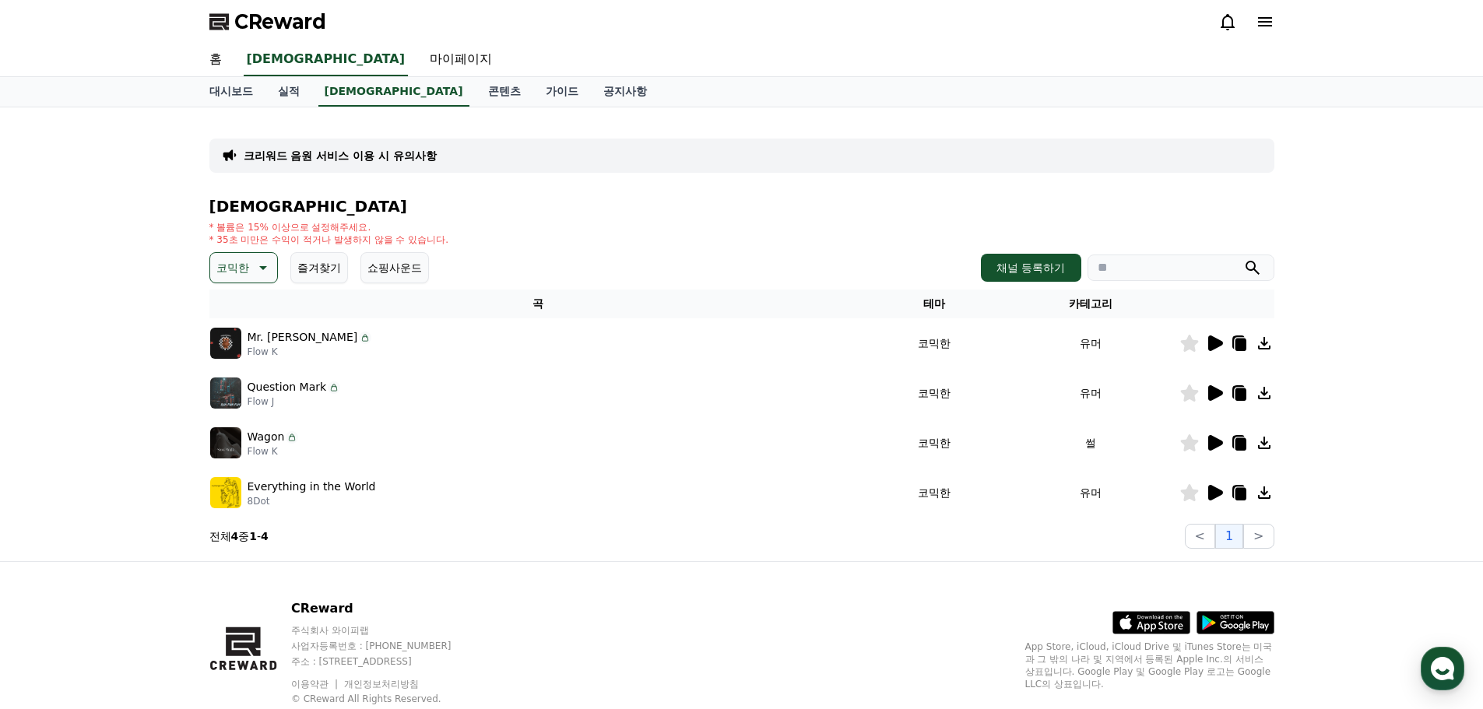
click at [1215, 490] on icon at bounding box center [1215, 493] width 15 height 16
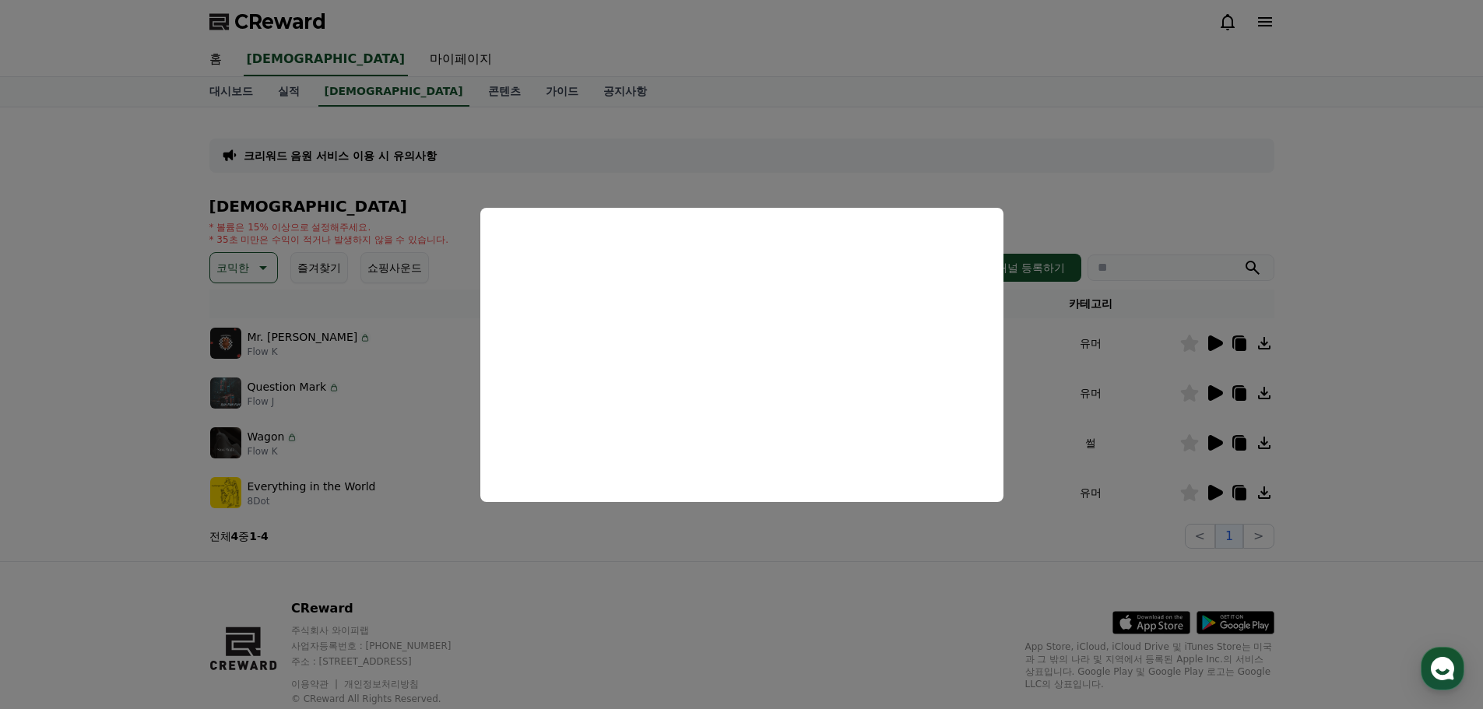
click at [1208, 392] on button "close modal" at bounding box center [741, 354] width 1483 height 709
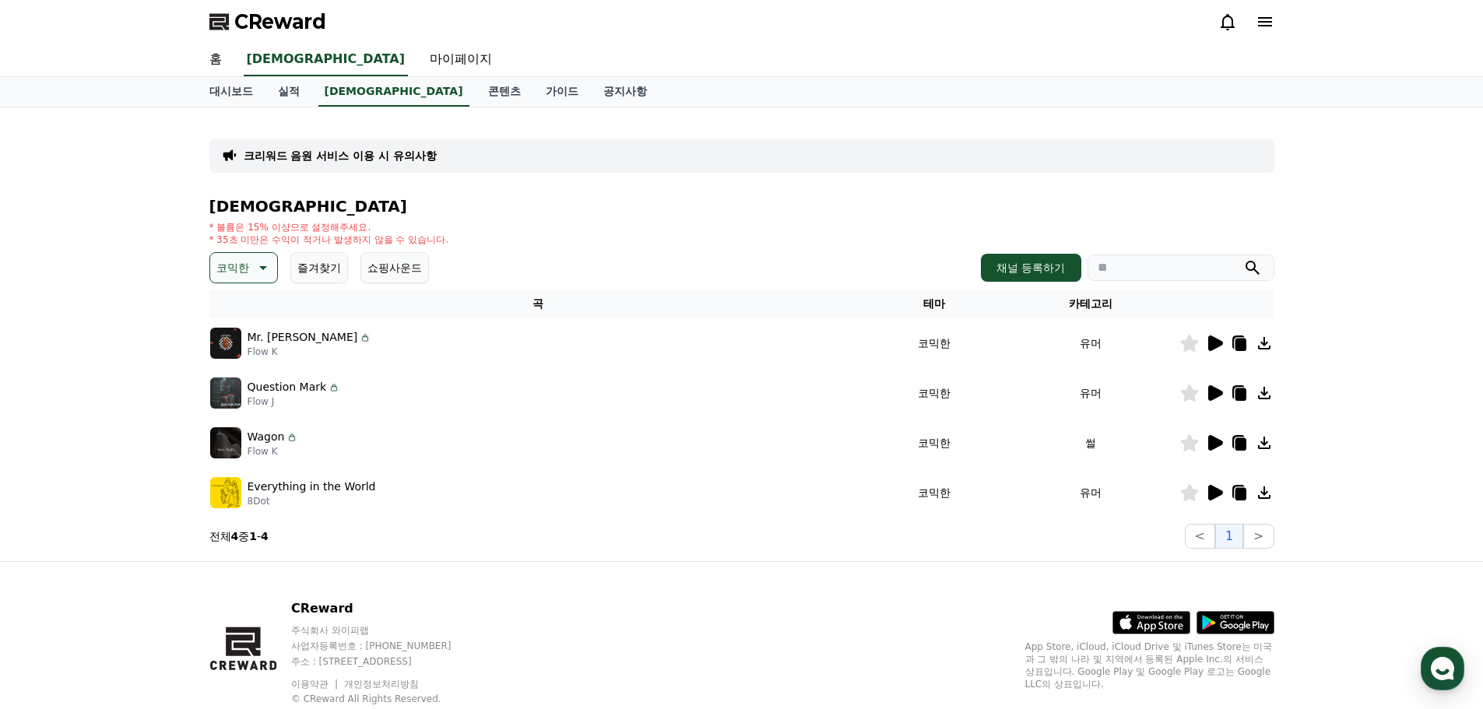
click at [1208, 392] on icon at bounding box center [1215, 393] width 15 height 16
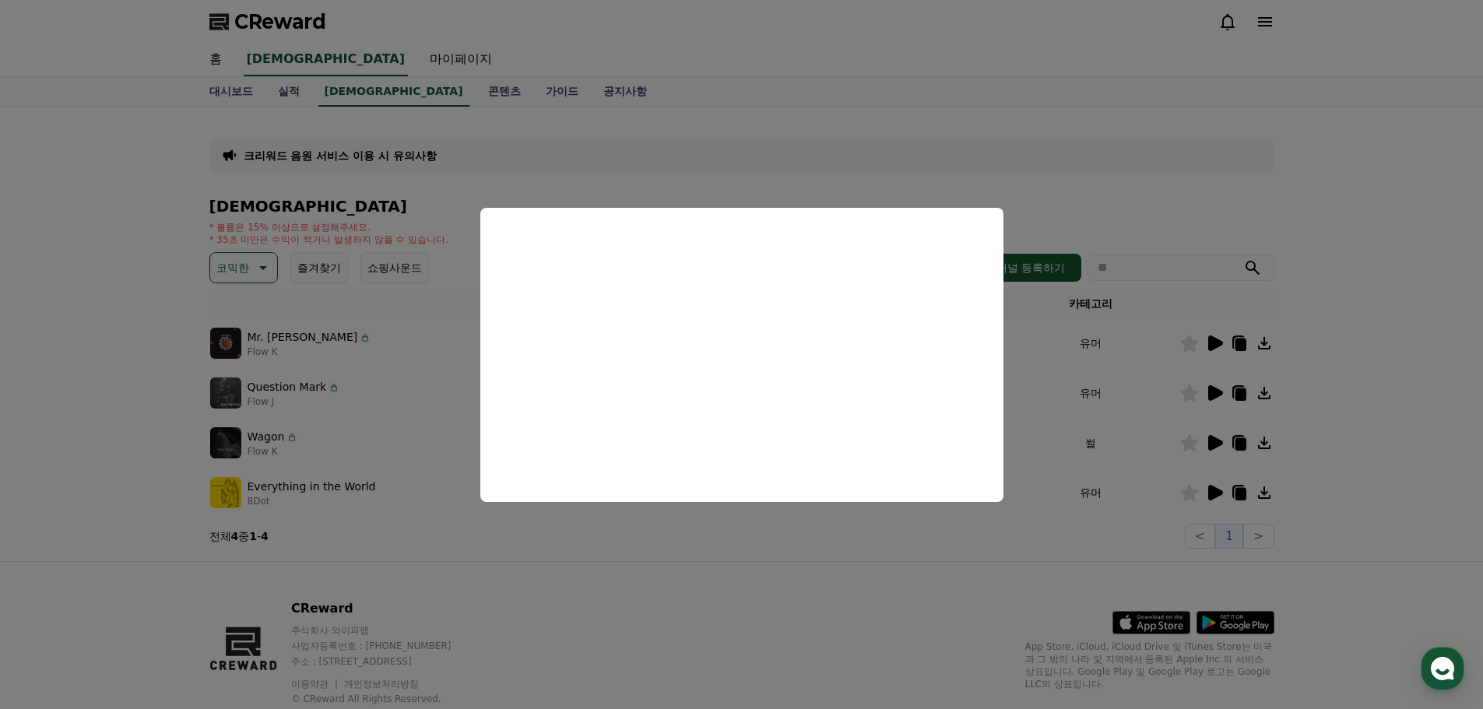
click at [1210, 343] on button "close modal" at bounding box center [741, 354] width 1483 height 709
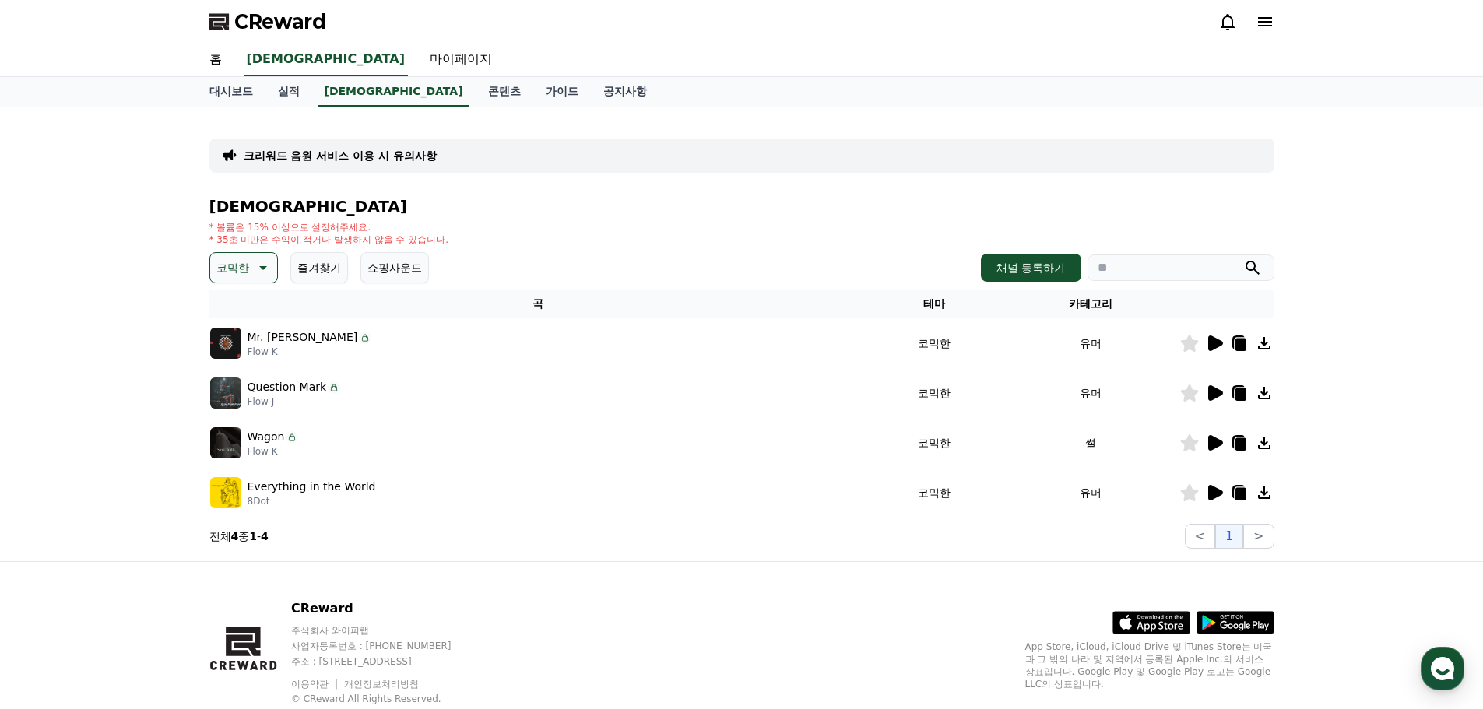
click at [1210, 343] on icon at bounding box center [1215, 343] width 15 height 16
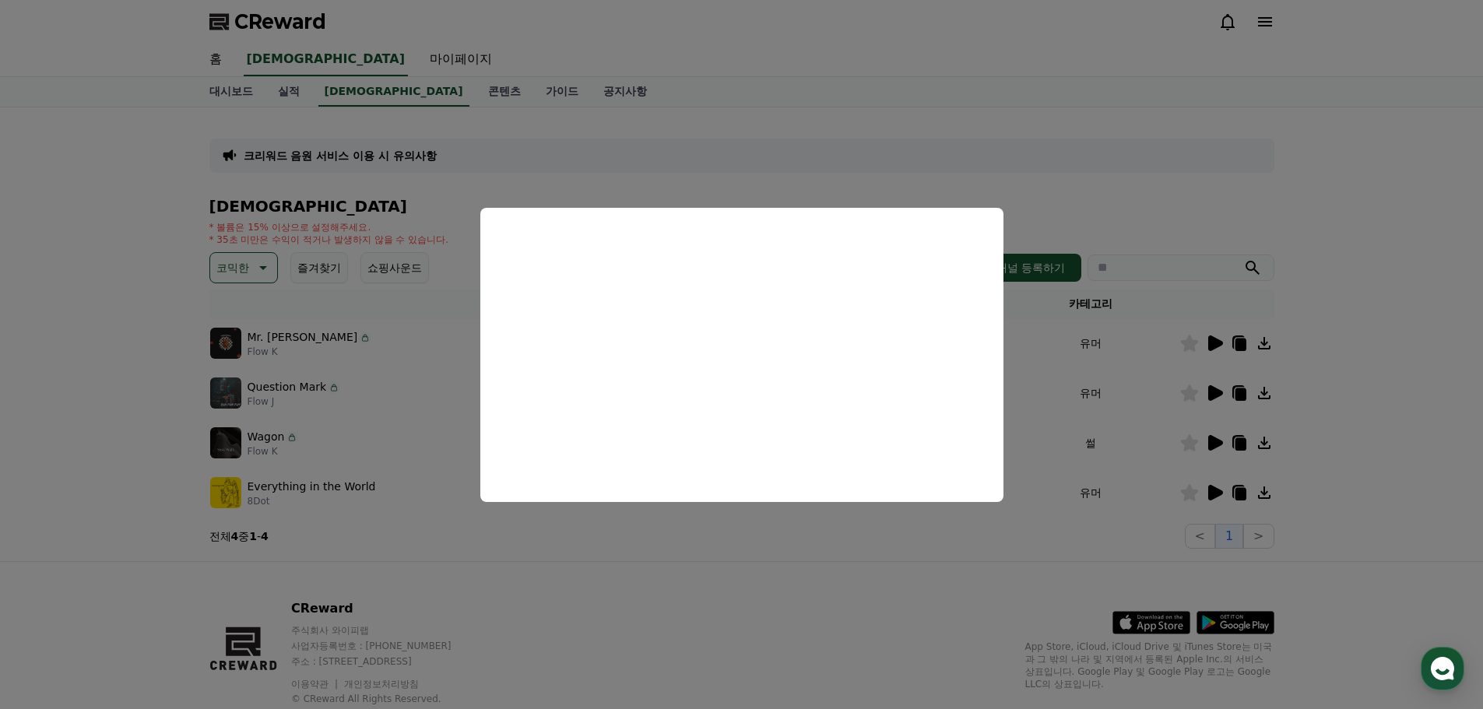
click at [1210, 445] on button "close modal" at bounding box center [741, 354] width 1483 height 709
click at [1218, 444] on icon at bounding box center [1215, 443] width 15 height 16
click at [1244, 442] on button "close modal" at bounding box center [741, 354] width 1483 height 709
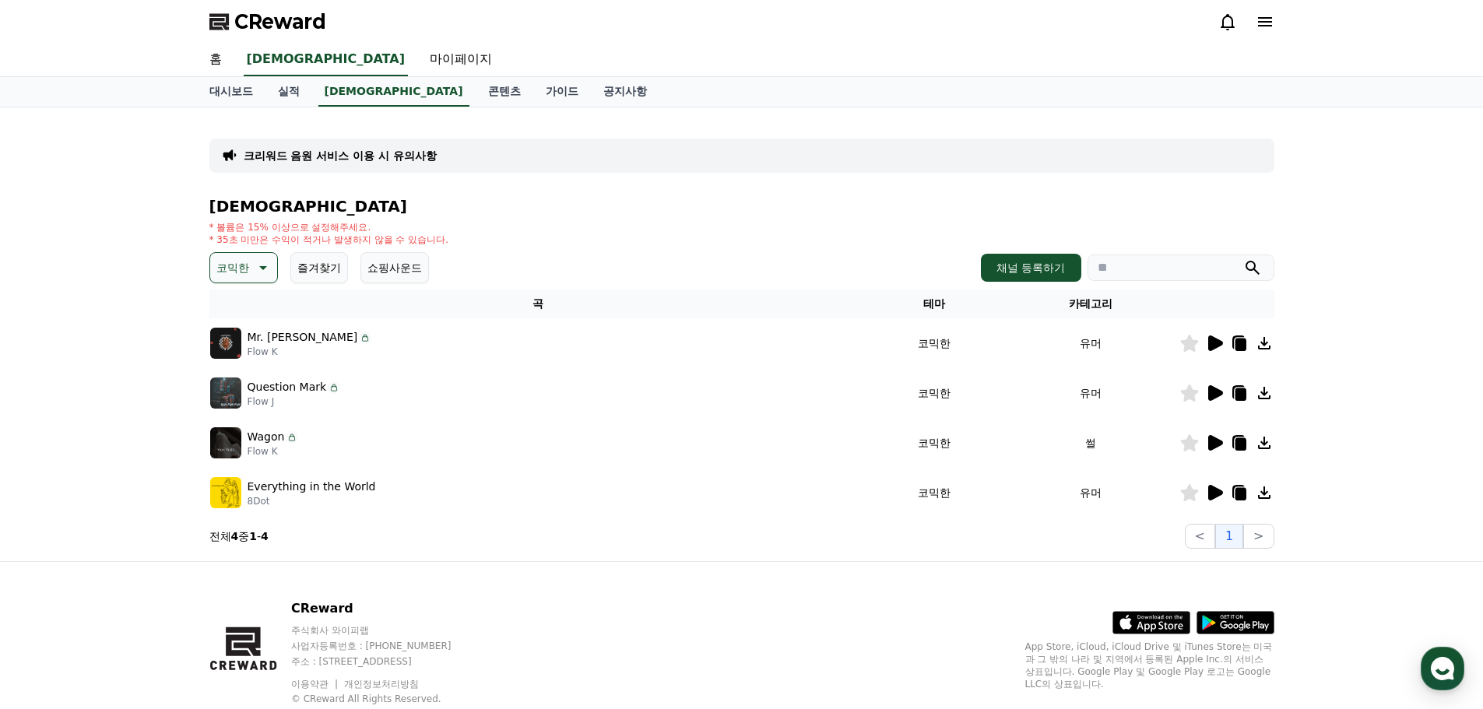
click at [1237, 443] on icon at bounding box center [1239, 444] width 11 height 12
click at [258, 268] on icon at bounding box center [261, 267] width 19 height 19
click at [242, 393] on button "호기심" at bounding box center [234, 390] width 45 height 34
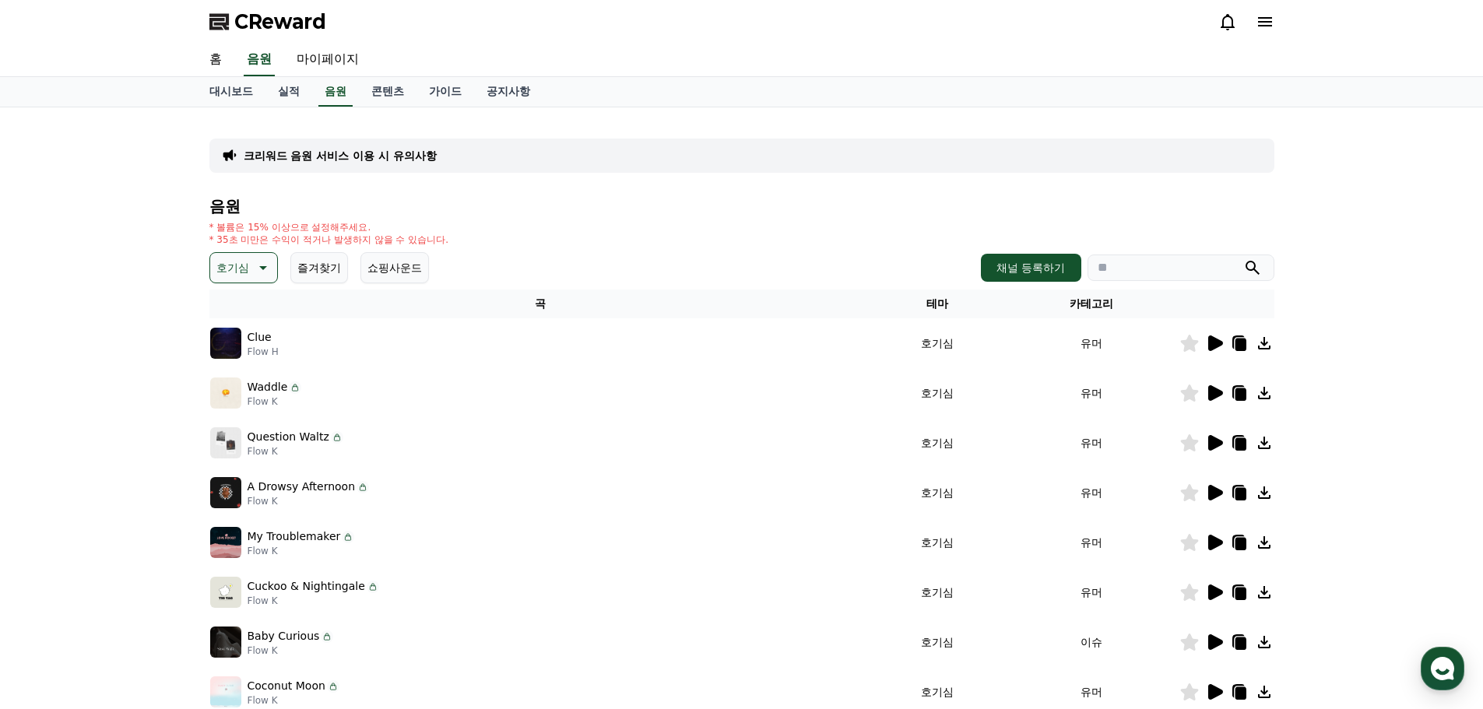
click at [1215, 342] on icon at bounding box center [1215, 343] width 15 height 16
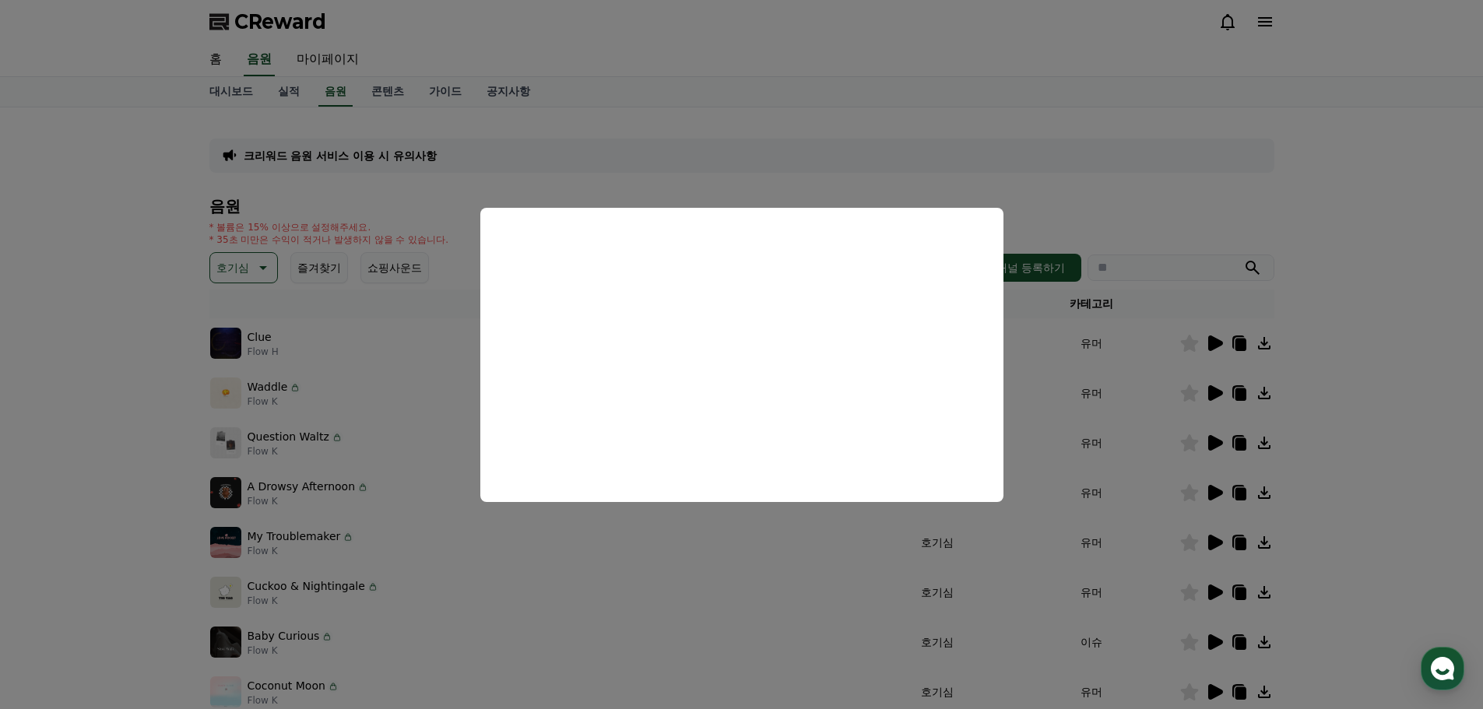
click at [1205, 391] on button "close modal" at bounding box center [741, 354] width 1483 height 709
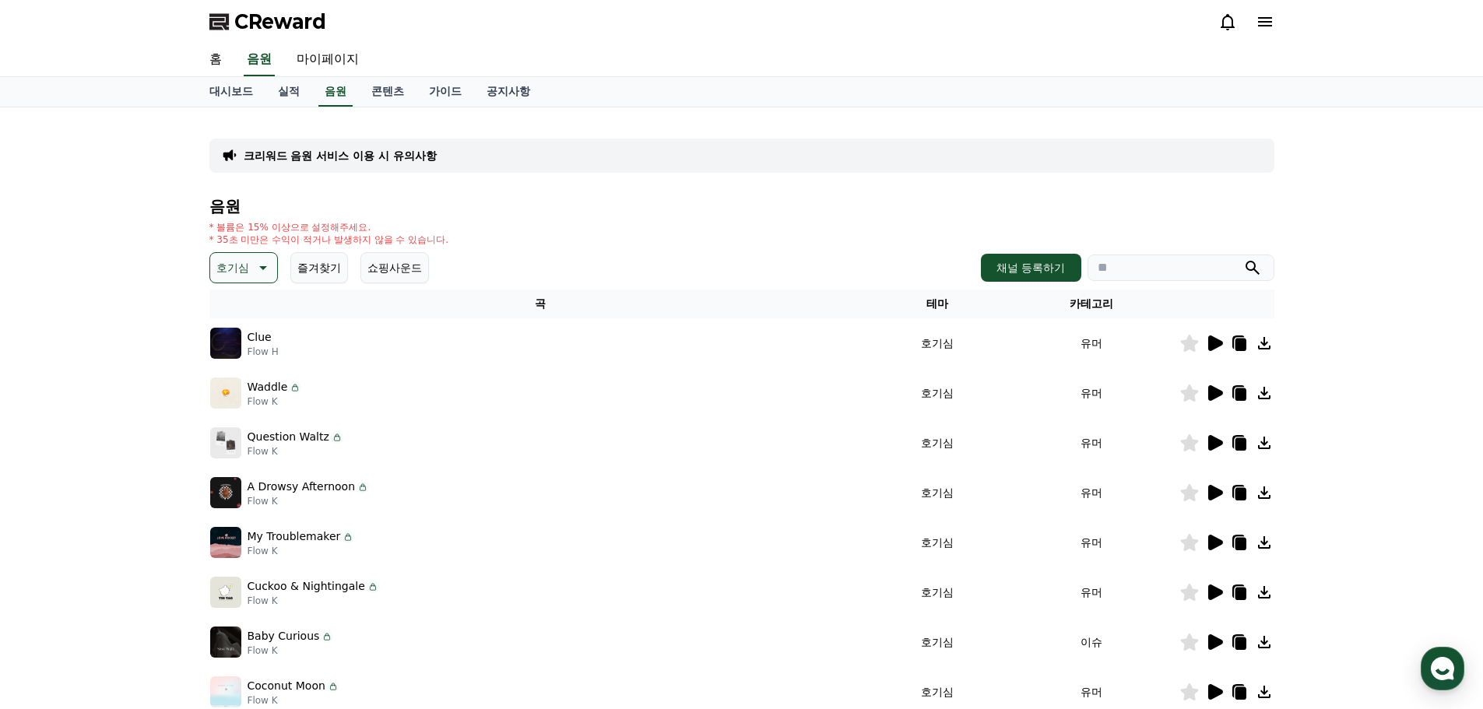
click at [1213, 395] on icon at bounding box center [1215, 393] width 15 height 16
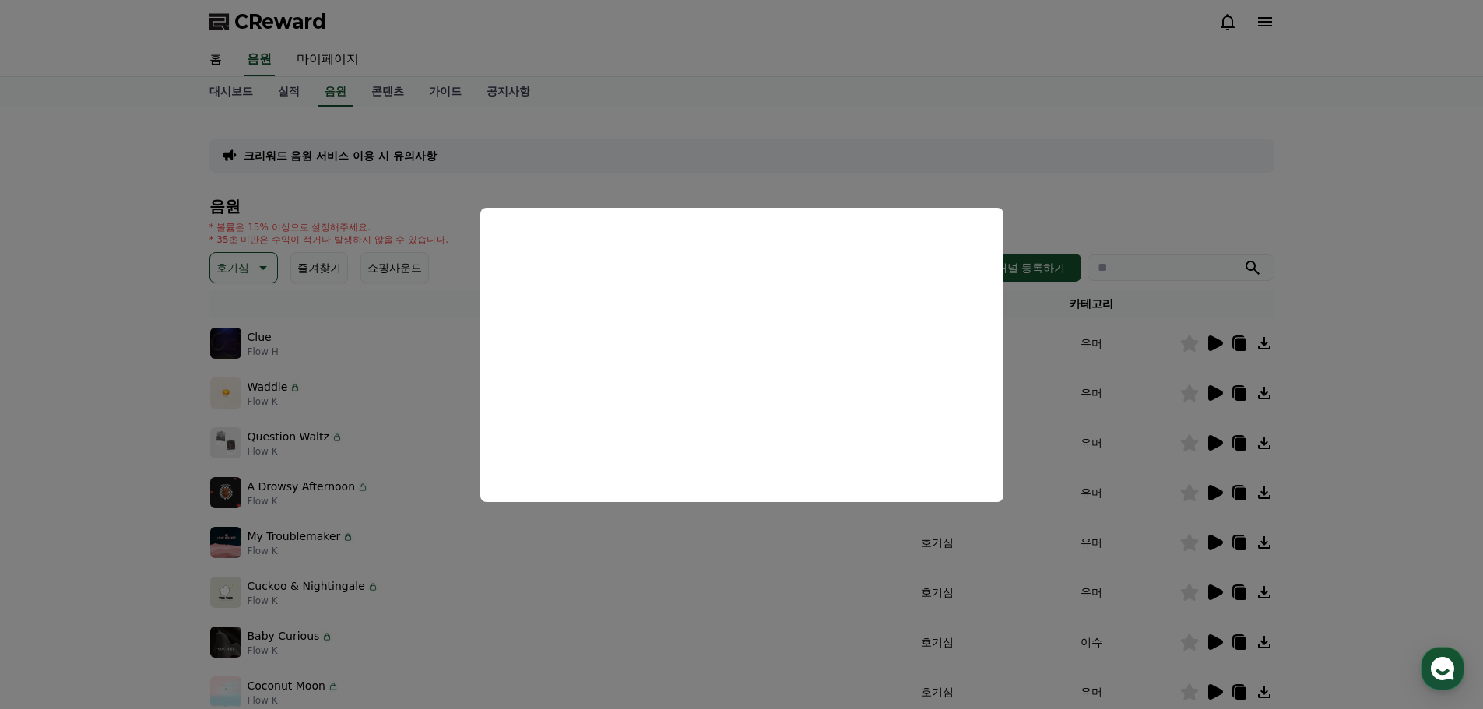
click at [1242, 395] on button "close modal" at bounding box center [741, 354] width 1483 height 709
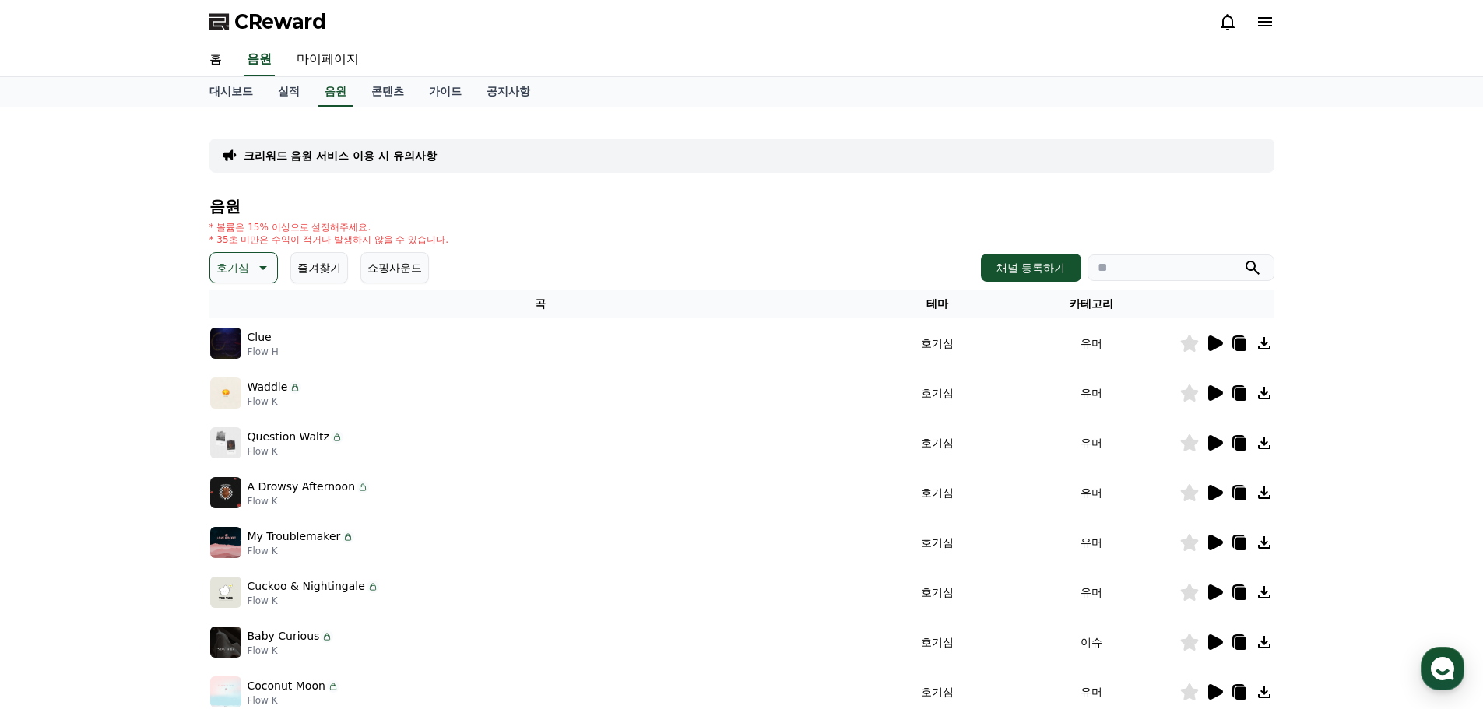
click at [1241, 395] on icon at bounding box center [1239, 394] width 11 height 12
